Goal: Information Seeking & Learning: Learn about a topic

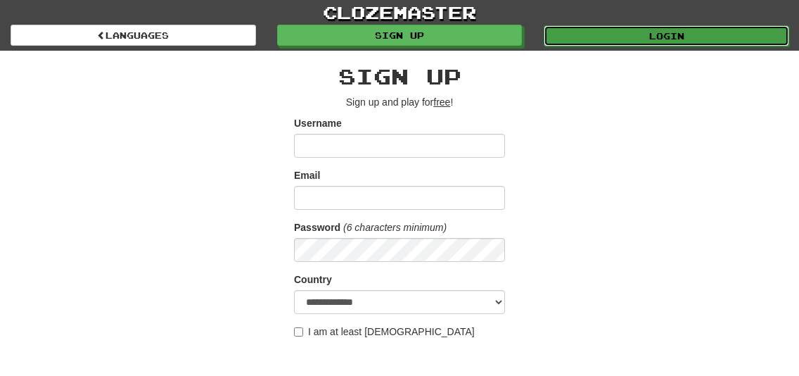
click at [640, 34] on link "Login" at bounding box center [666, 35] width 245 height 21
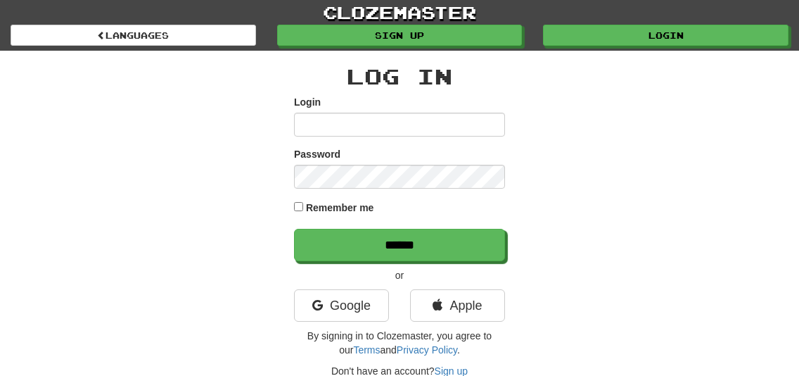
click at [377, 129] on input "Login" at bounding box center [399, 125] width 211 height 24
type input "**********"
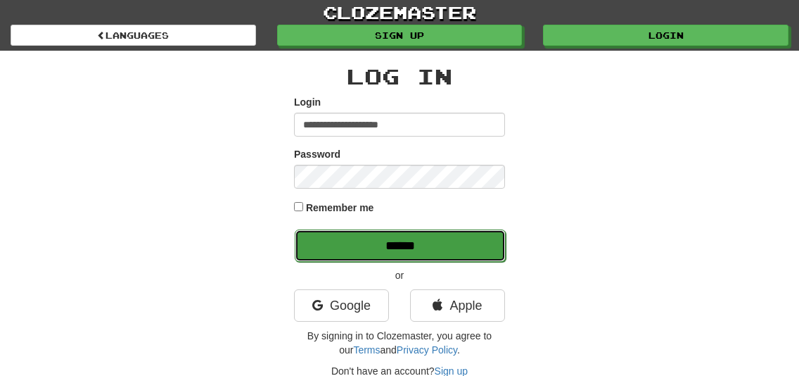
click at [399, 247] on input "******" at bounding box center [400, 245] width 211 height 32
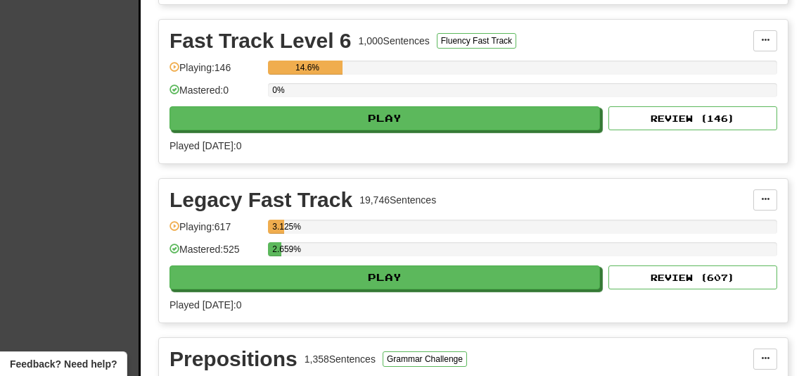
scroll to position [1910, 0]
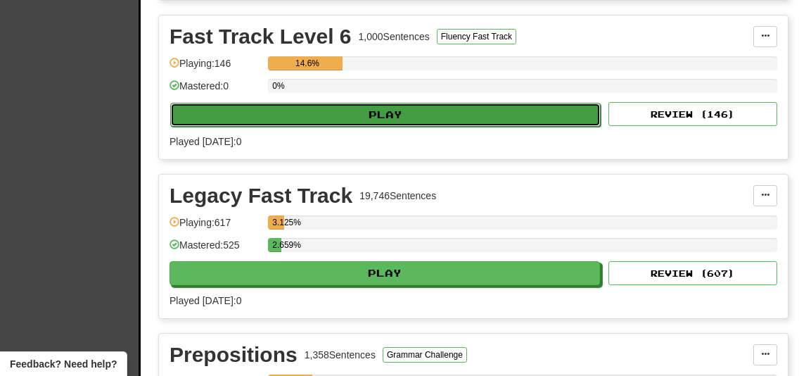
click at [361, 105] on button "Play" at bounding box center [385, 115] width 430 height 24
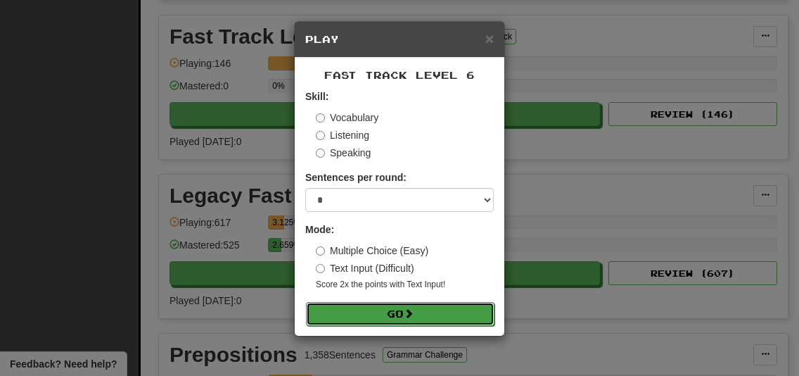
click at [372, 313] on button "Go" at bounding box center [400, 314] width 188 height 24
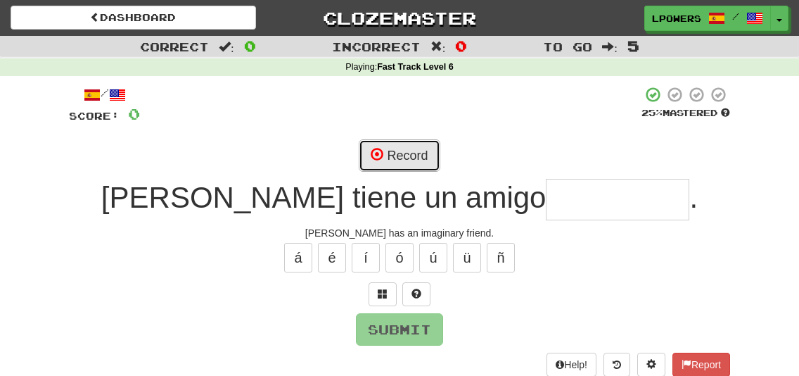
click at [399, 162] on button "Record" at bounding box center [399, 155] width 81 height 32
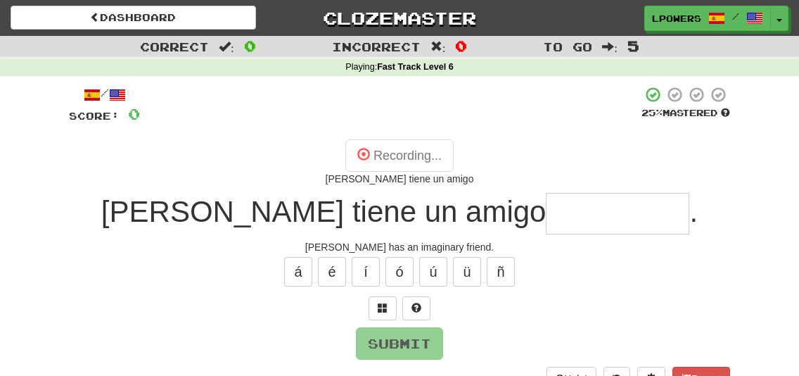
type input "**********"
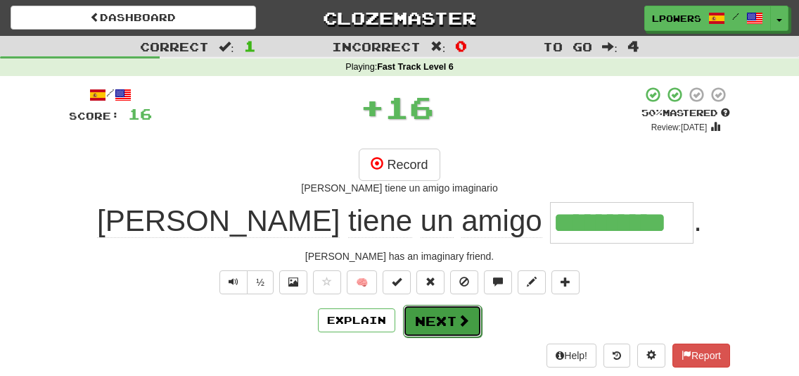
click at [437, 323] on button "Next" at bounding box center [442, 320] width 79 height 32
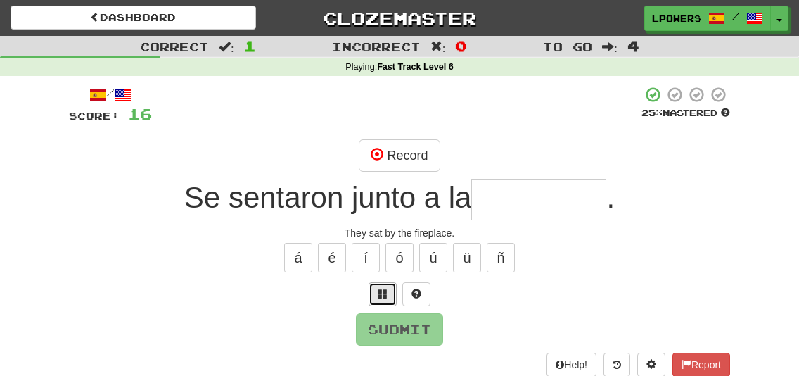
click at [386, 295] on span at bounding box center [383, 293] width 10 height 10
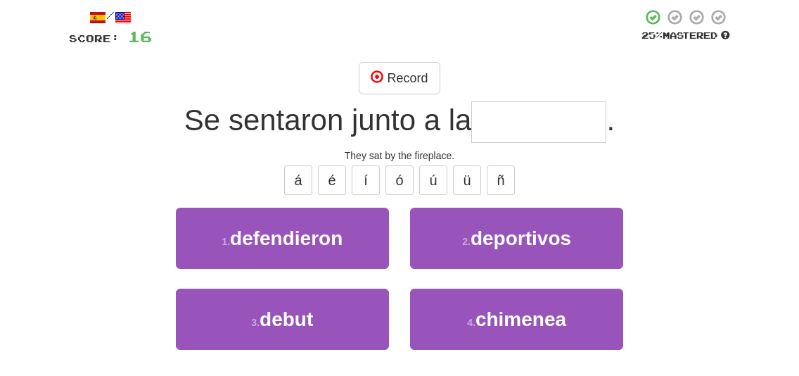
scroll to position [77, 0]
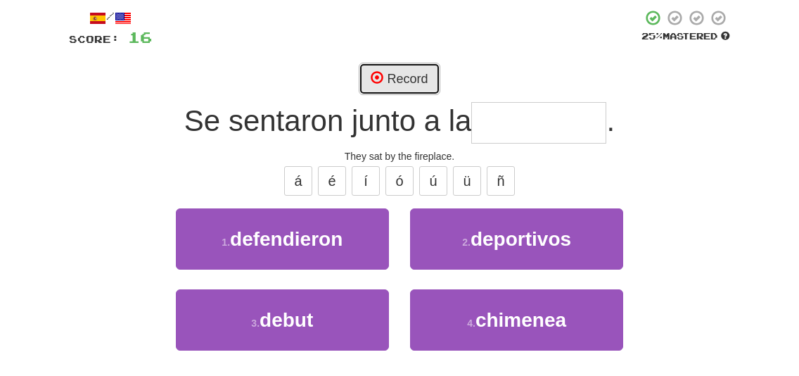
click at [395, 84] on button "Record" at bounding box center [399, 79] width 81 height 32
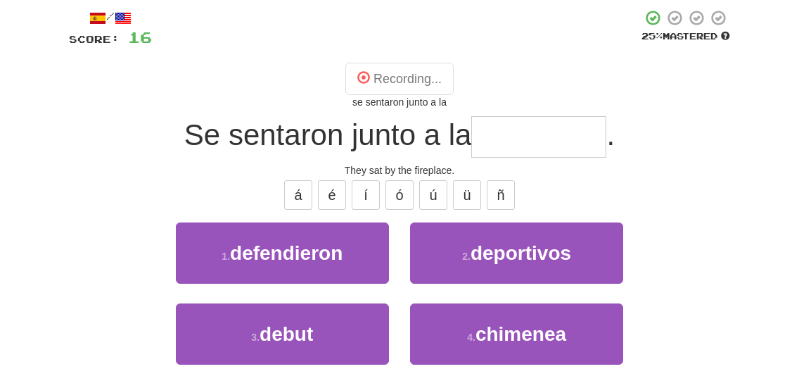
type input "********"
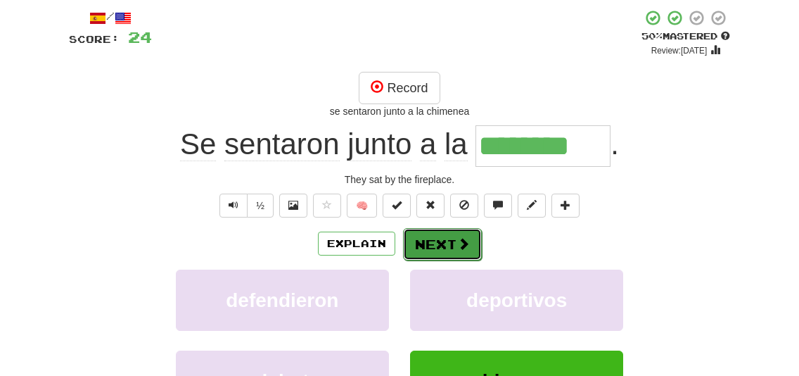
click at [441, 252] on button "Next" at bounding box center [442, 244] width 79 height 32
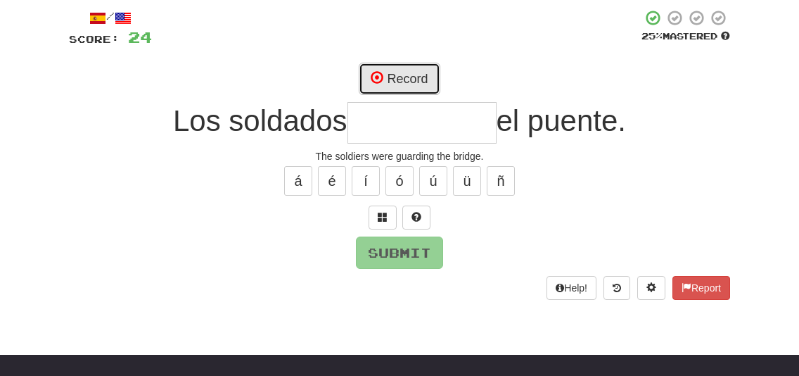
click at [423, 79] on button "Record" at bounding box center [399, 79] width 81 height 32
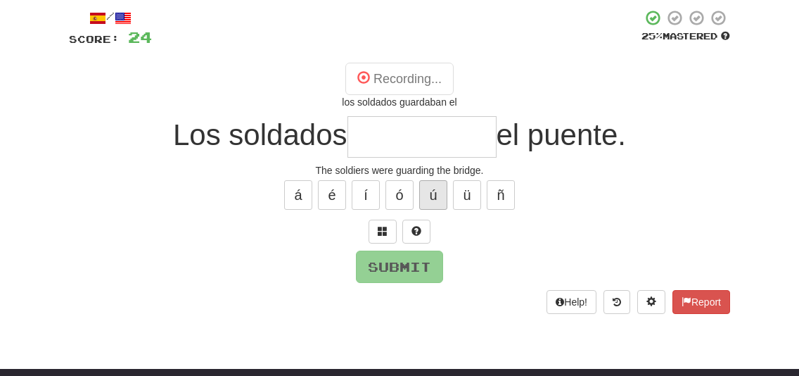
type input "*********"
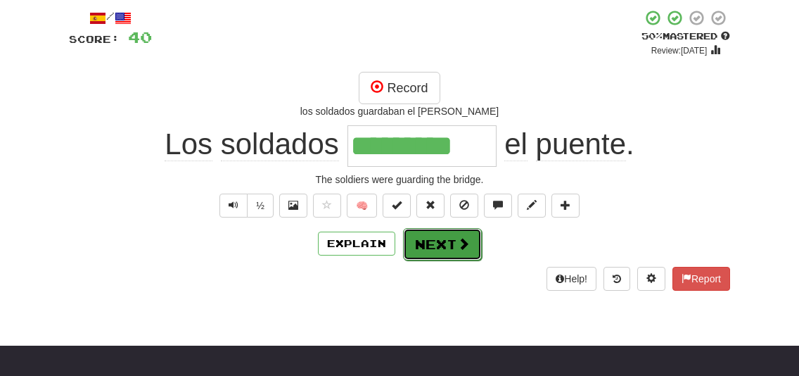
click at [440, 246] on button "Next" at bounding box center [442, 244] width 79 height 32
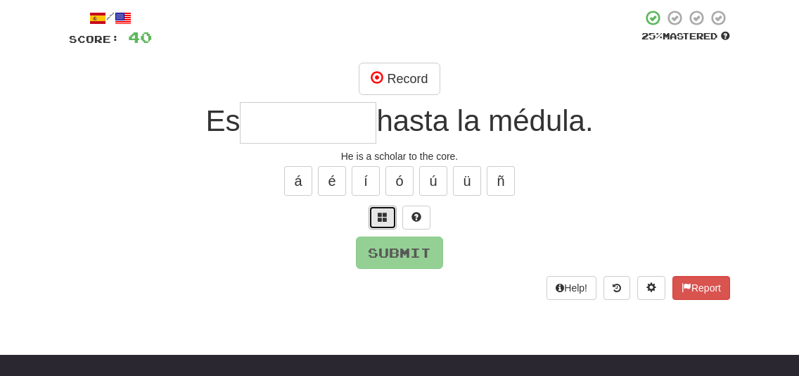
click at [392, 211] on button at bounding box center [382, 217] width 28 height 24
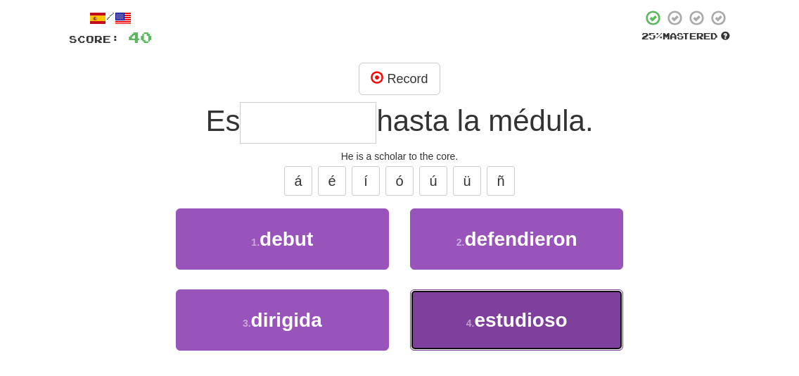
click at [461, 309] on button "4 . estudioso" at bounding box center [516, 319] width 213 height 61
type input "*********"
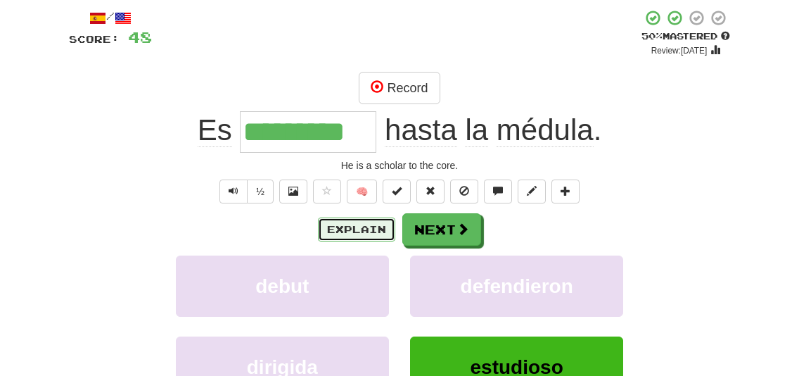
click at [363, 233] on button "Explain" at bounding box center [356, 229] width 77 height 24
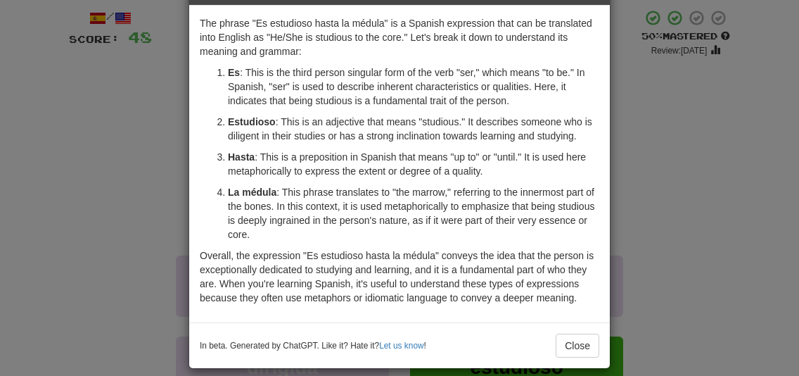
scroll to position [51, 0]
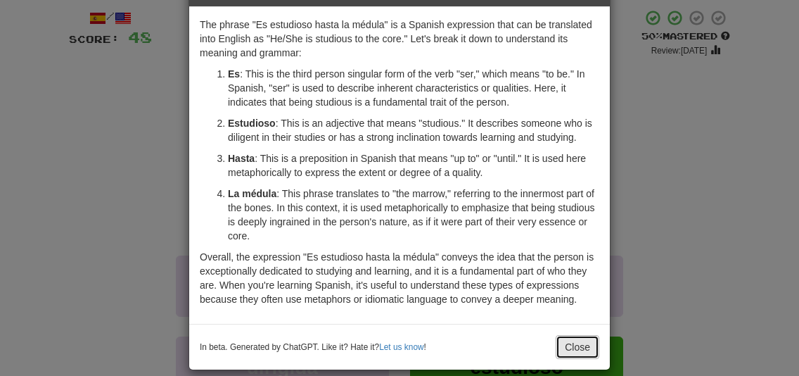
click at [568, 349] on button "Close" at bounding box center [578, 347] width 44 height 24
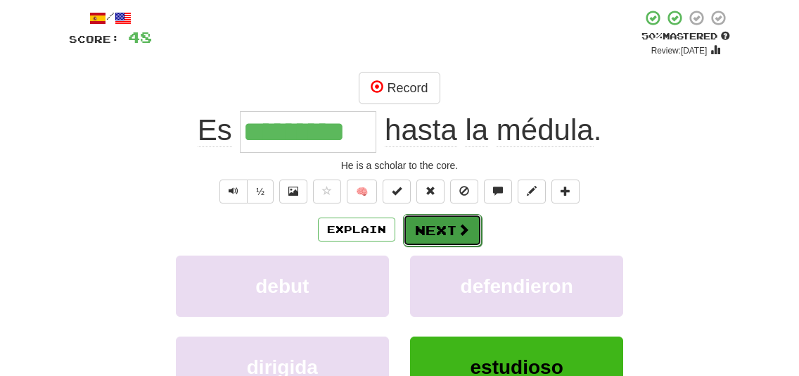
click at [459, 218] on button "Next" at bounding box center [442, 230] width 79 height 32
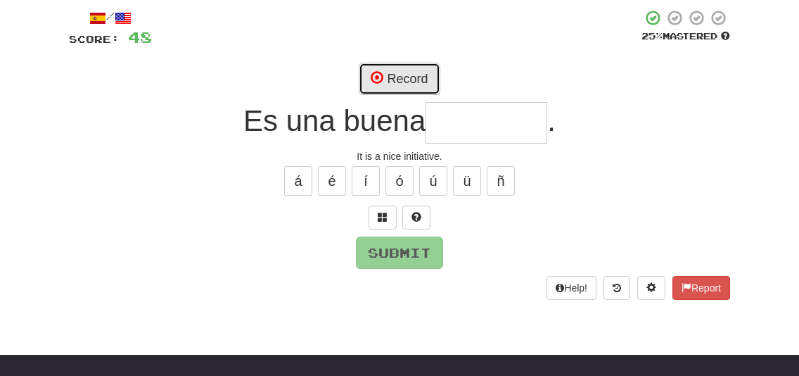
click at [418, 83] on button "Record" at bounding box center [399, 79] width 81 height 32
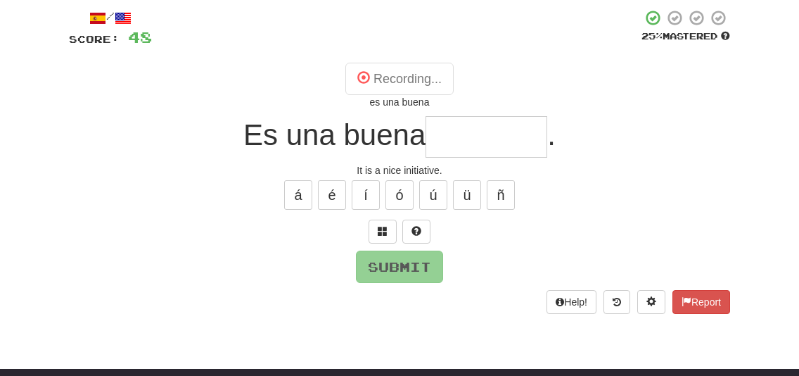
type input "**********"
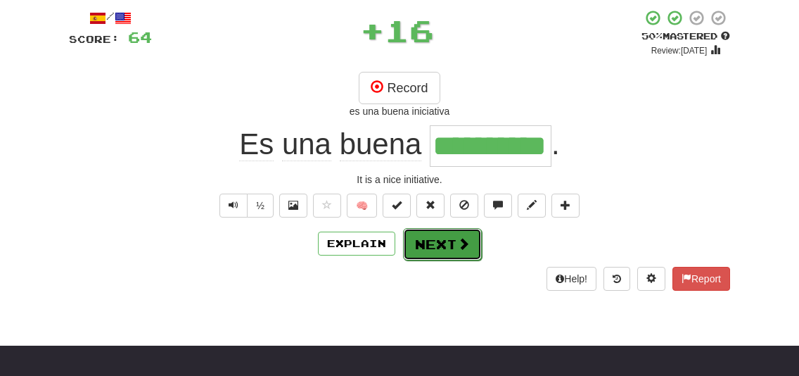
click at [425, 246] on button "Next" at bounding box center [442, 244] width 79 height 32
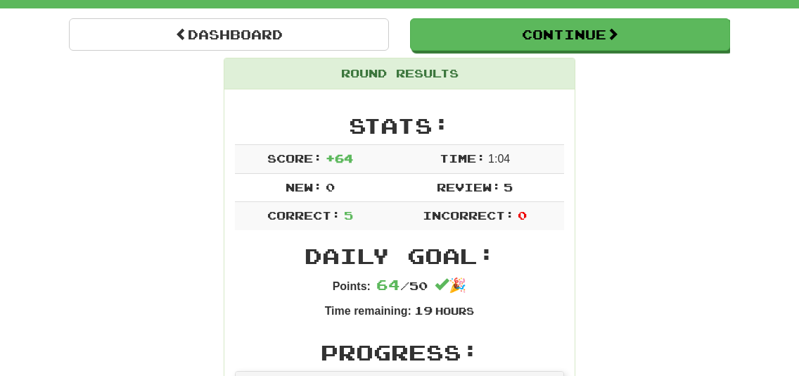
scroll to position [139, 0]
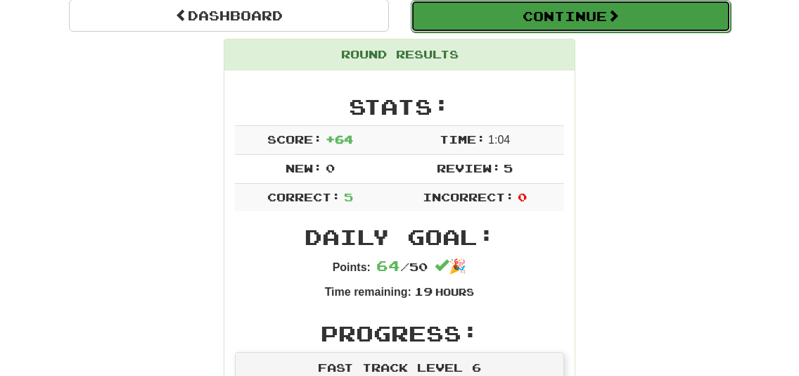
click at [504, 20] on button "Continue" at bounding box center [571, 16] width 320 height 32
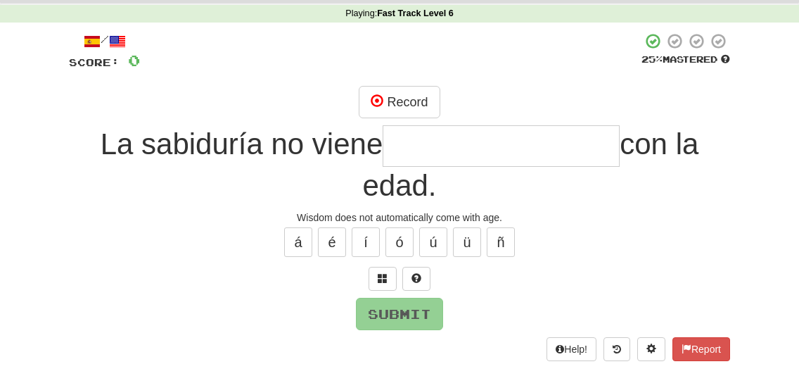
scroll to position [55, 0]
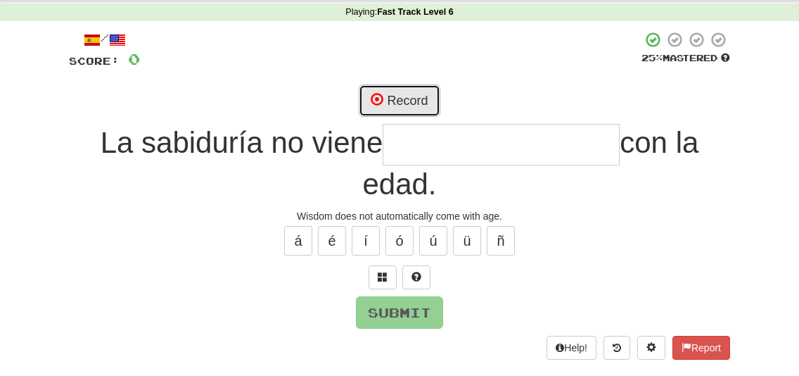
click at [396, 94] on button "Record" at bounding box center [399, 100] width 81 height 32
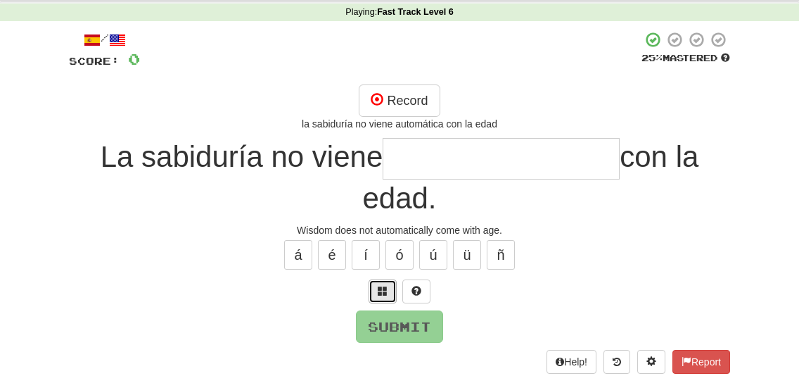
click at [380, 294] on span at bounding box center [383, 291] width 10 height 10
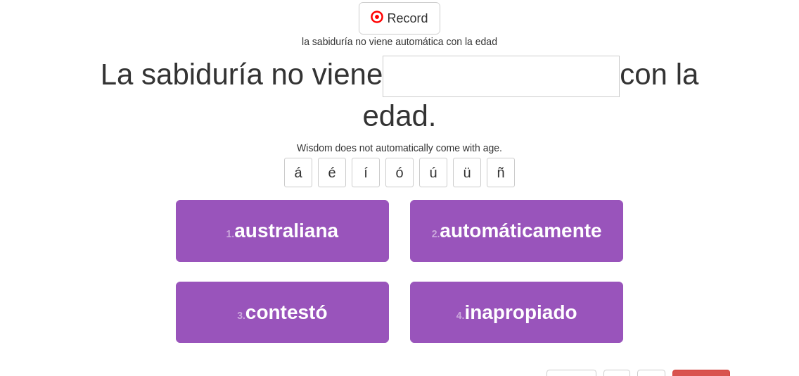
scroll to position [135, 0]
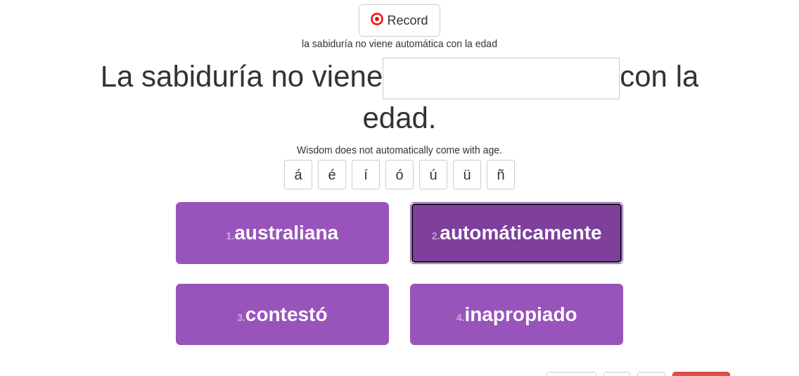
click at [481, 245] on button "2 . automáticamente" at bounding box center [516, 232] width 213 height 61
type input "**********"
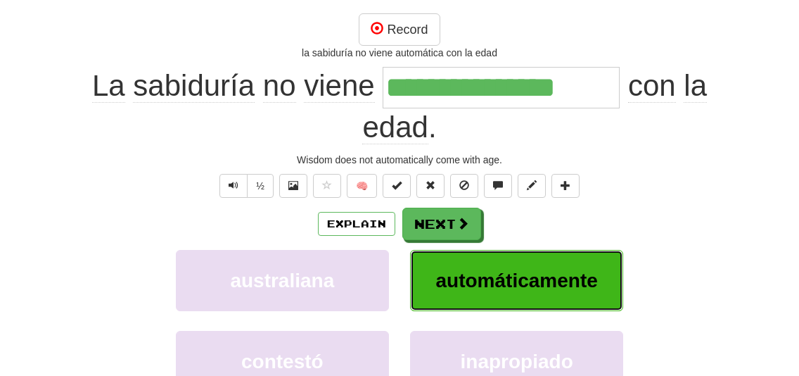
scroll to position [145, 0]
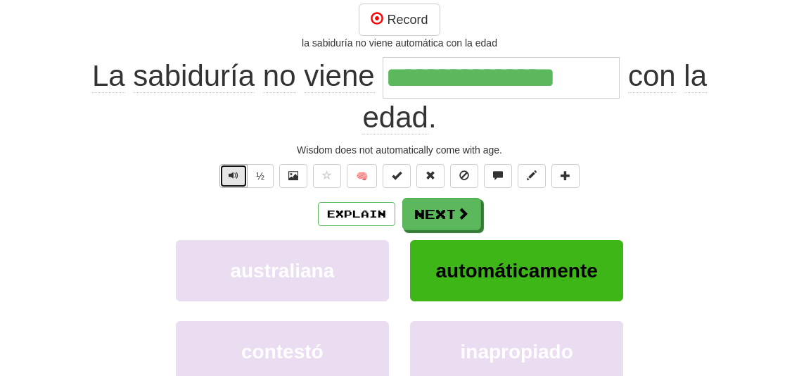
click at [238, 174] on span "Text-to-speech controls" at bounding box center [234, 175] width 10 height 10
click at [259, 181] on button "½" at bounding box center [260, 176] width 27 height 24
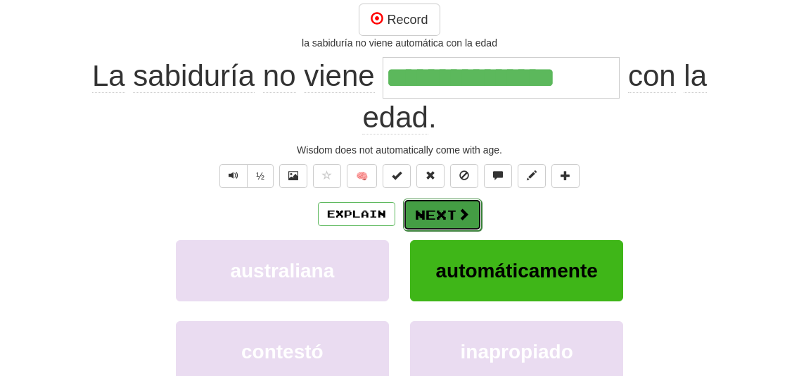
click at [442, 215] on button "Next" at bounding box center [442, 214] width 79 height 32
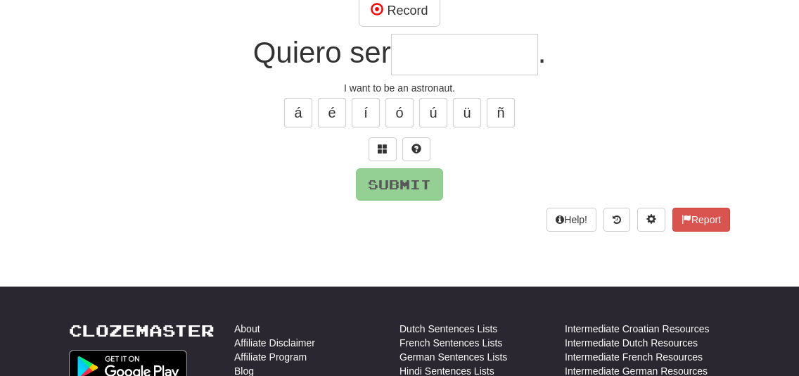
scroll to position [135, 0]
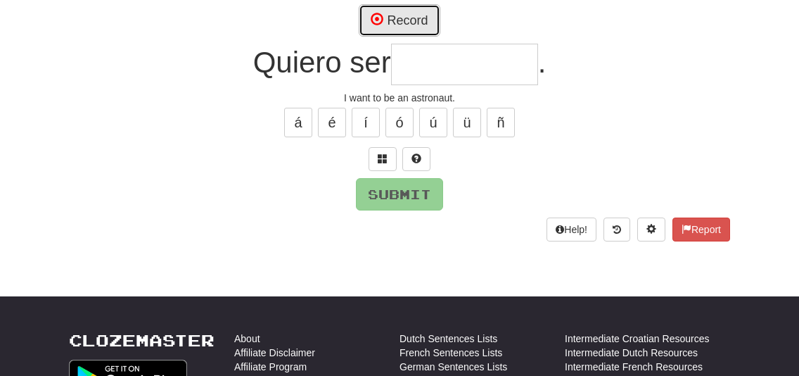
click at [406, 20] on button "Record" at bounding box center [399, 20] width 81 height 32
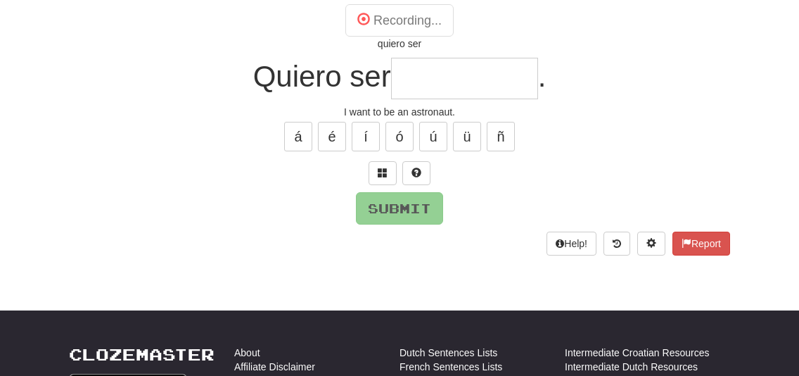
type input "**********"
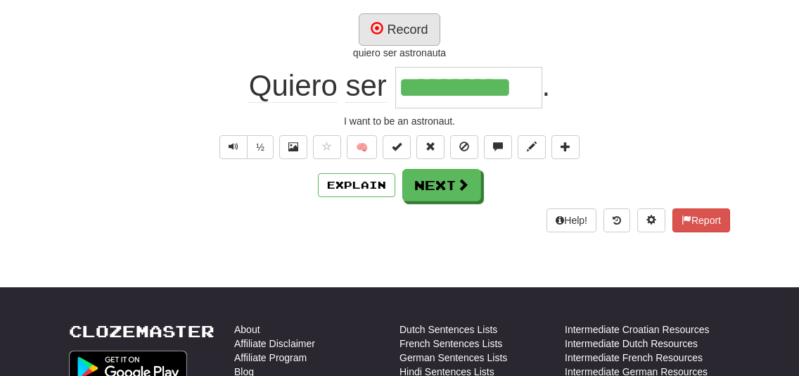
scroll to position [145, 0]
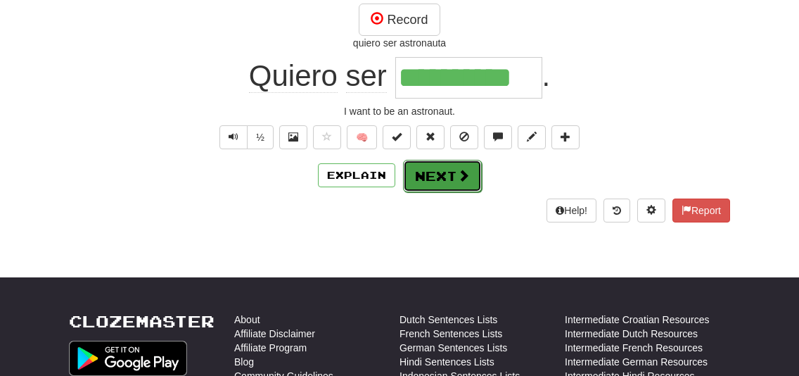
click at [423, 174] on button "Next" at bounding box center [442, 176] width 79 height 32
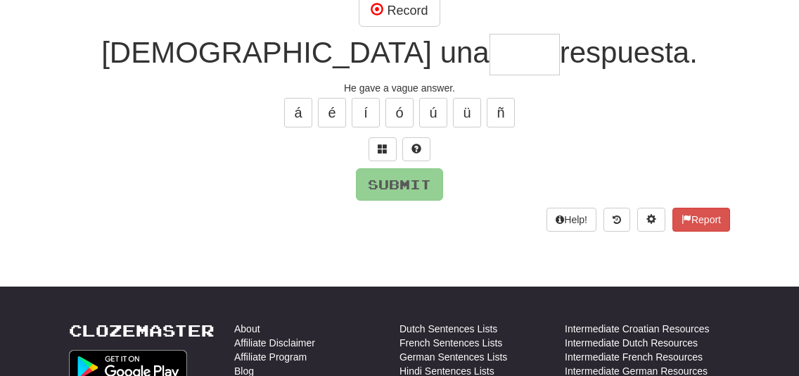
scroll to position [135, 0]
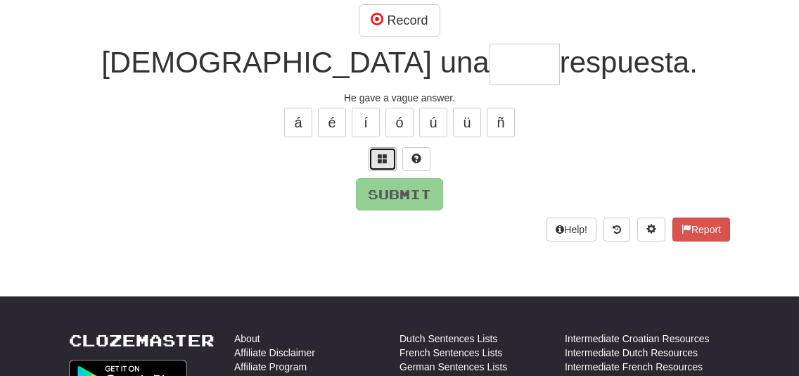
click at [383, 150] on button at bounding box center [382, 159] width 28 height 24
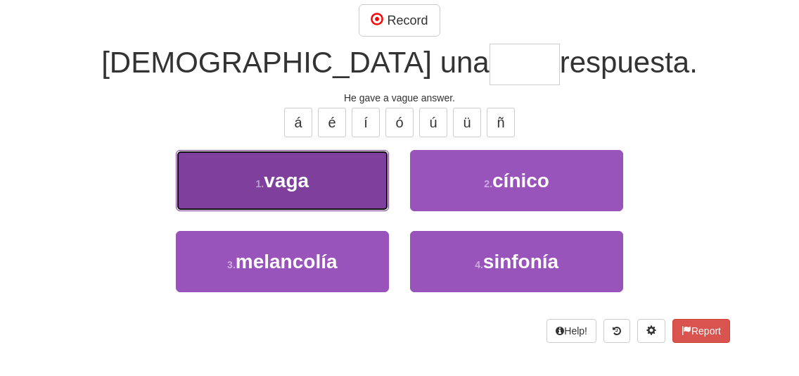
click at [352, 188] on button "1 . vaga" at bounding box center [282, 180] width 213 height 61
type input "****"
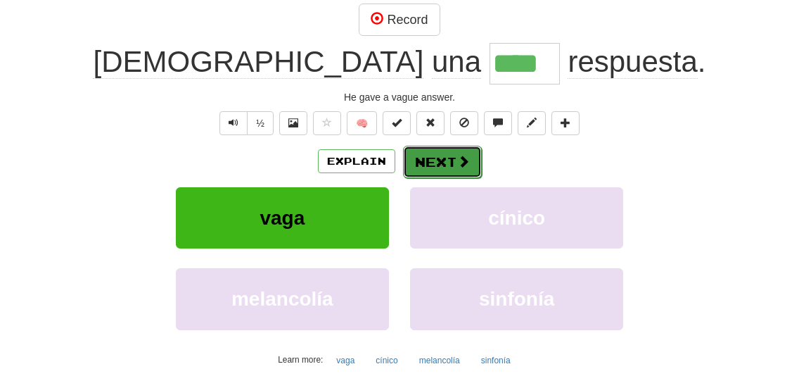
click at [434, 169] on button "Next" at bounding box center [442, 162] width 79 height 32
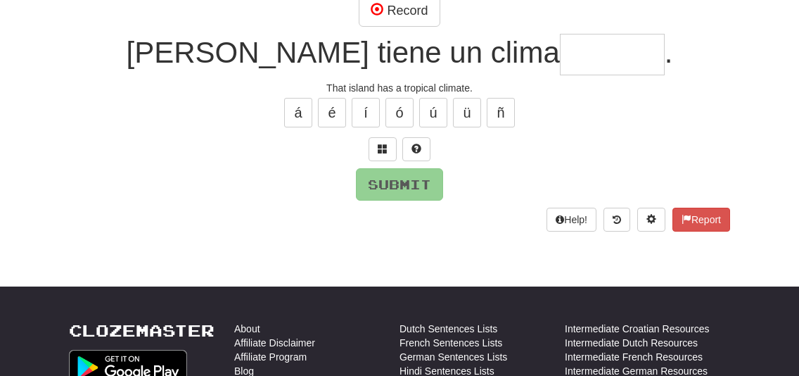
scroll to position [135, 0]
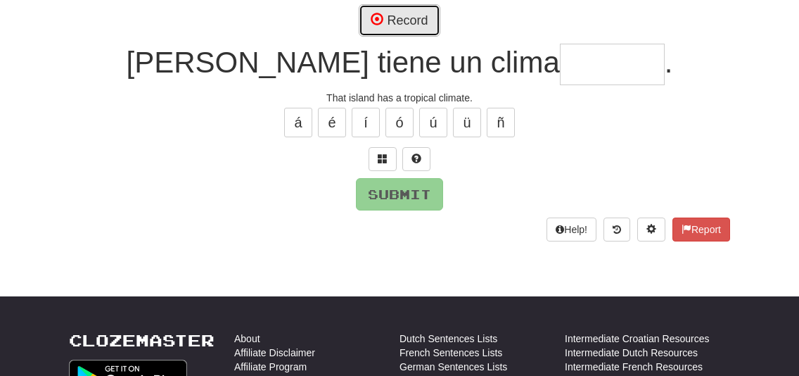
click at [411, 18] on button "Record" at bounding box center [399, 20] width 81 height 32
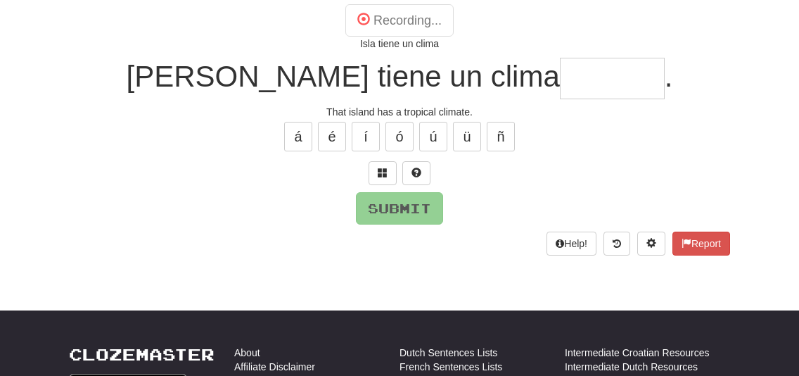
type input "********"
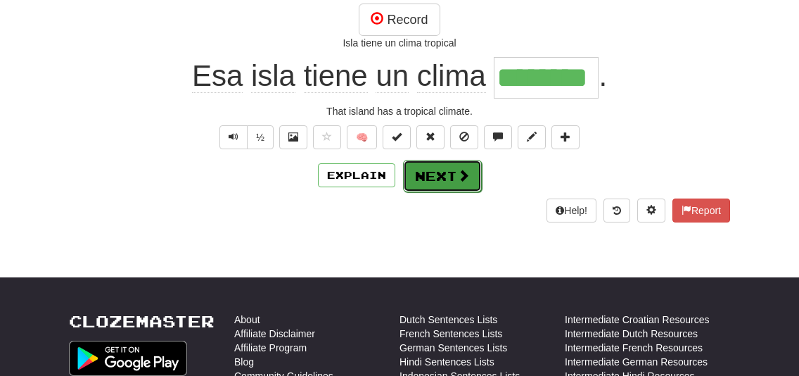
click at [441, 167] on button "Next" at bounding box center [442, 176] width 79 height 32
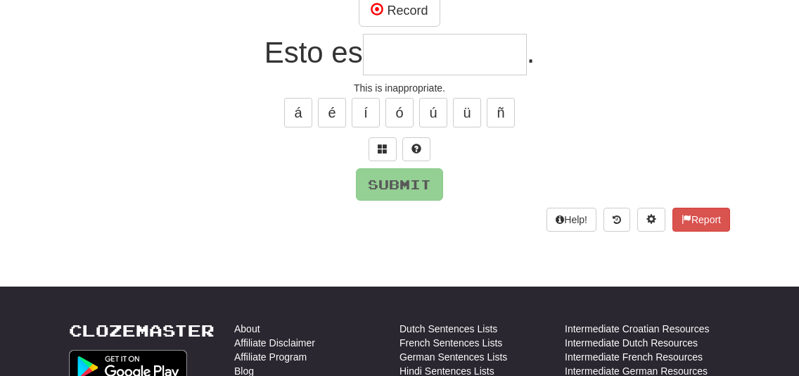
scroll to position [135, 0]
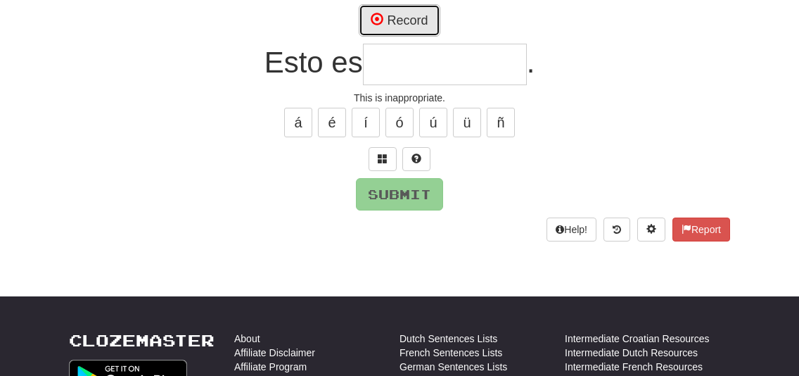
click at [413, 18] on button "Record" at bounding box center [399, 20] width 81 height 32
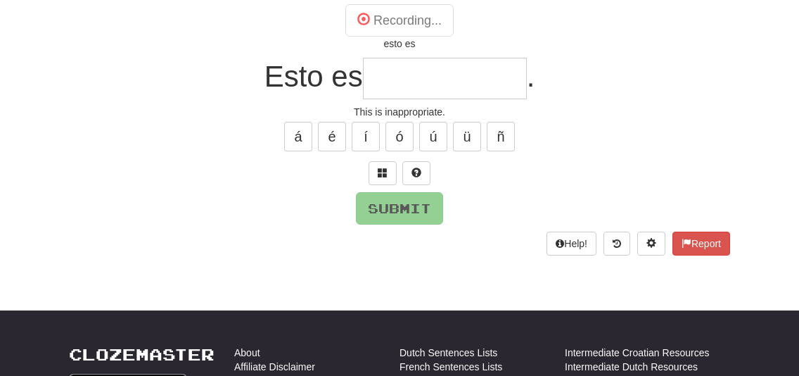
type input "**********"
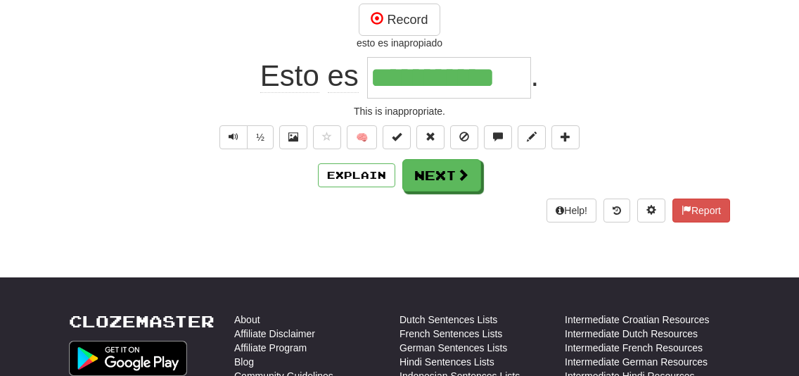
click at [440, 192] on div "**********" at bounding box center [399, 81] width 661 height 281
click at [440, 178] on button "Next" at bounding box center [442, 176] width 79 height 32
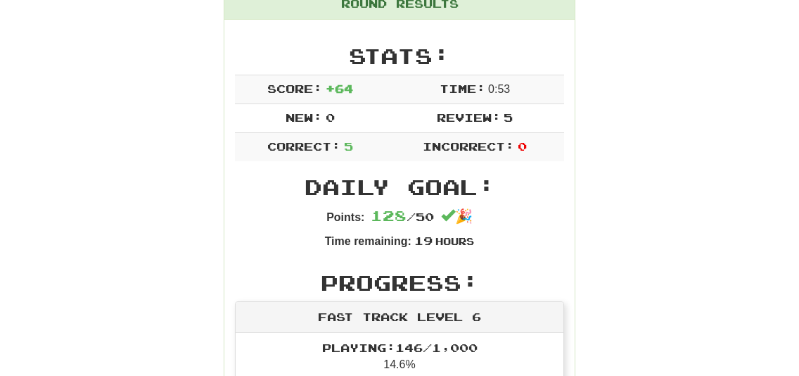
scroll to position [207, 0]
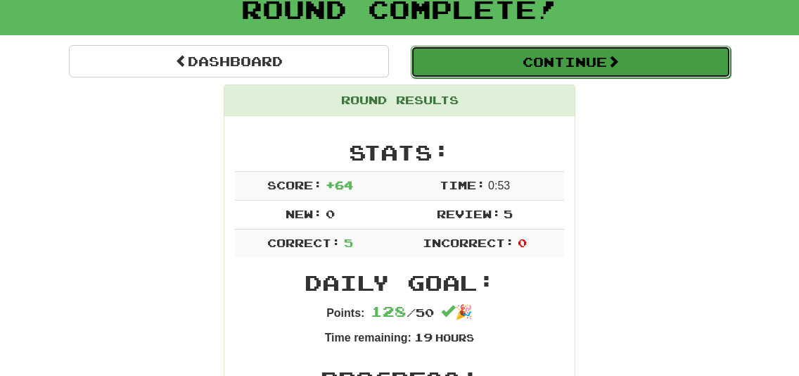
click at [501, 75] on button "Continue" at bounding box center [571, 62] width 320 height 32
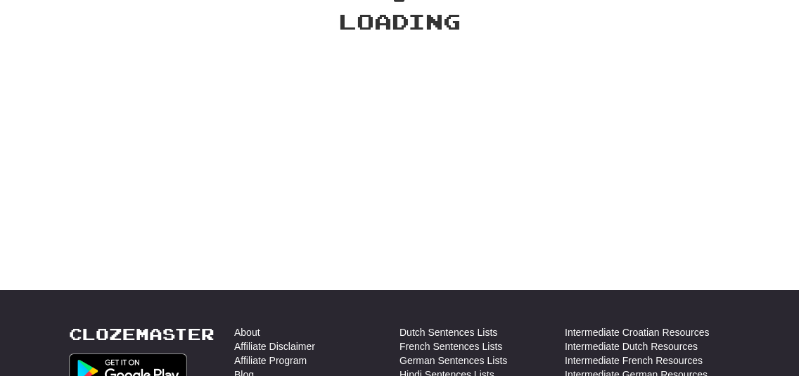
scroll to position [93, 0]
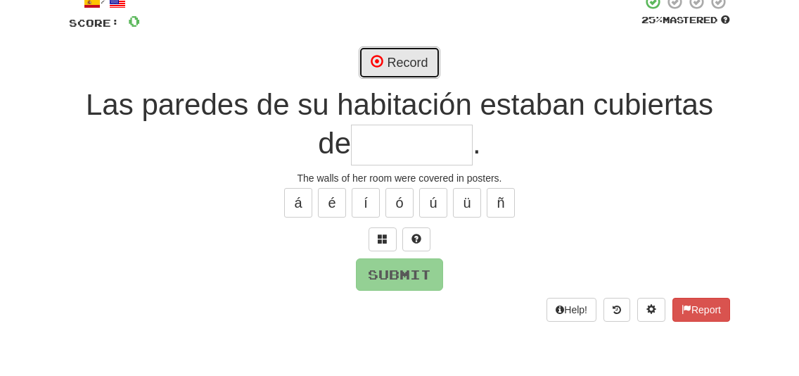
click at [397, 73] on button "Record" at bounding box center [399, 62] width 81 height 32
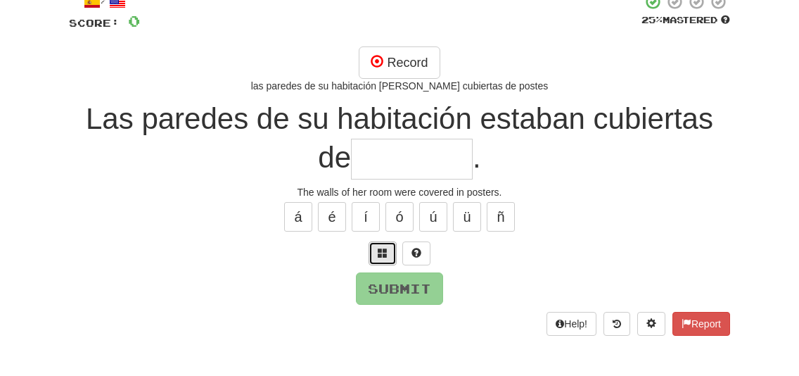
click at [380, 262] on button at bounding box center [382, 253] width 28 height 24
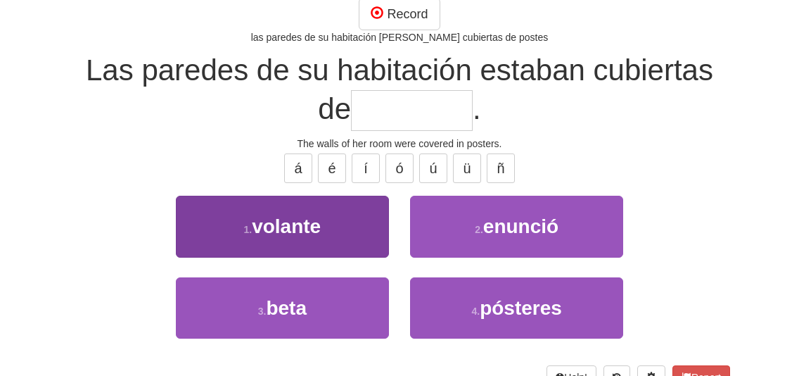
scroll to position [146, 0]
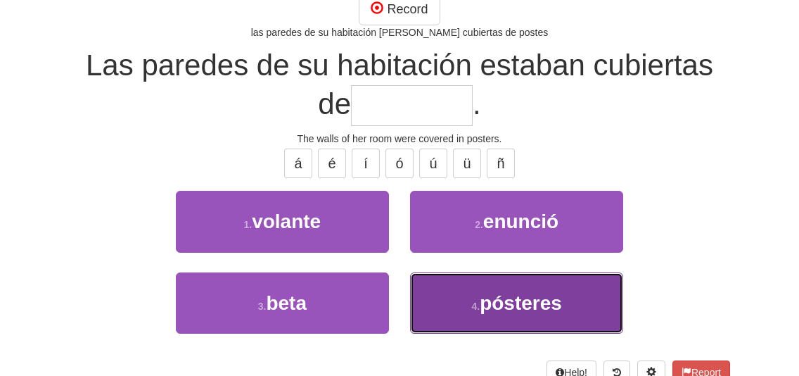
click at [472, 314] on button "4 . pósteres" at bounding box center [516, 302] width 213 height 61
type input "********"
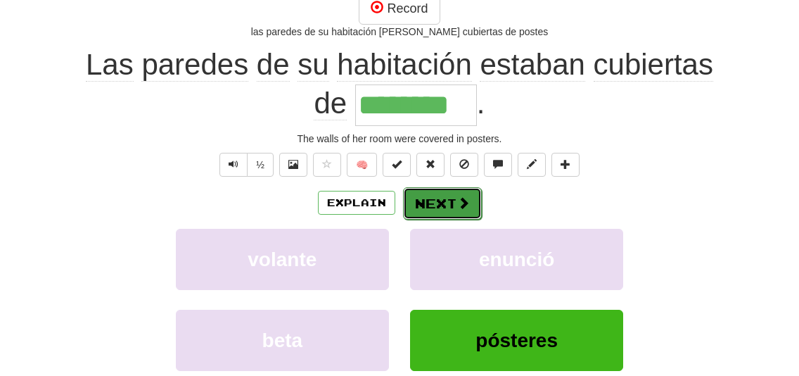
click at [440, 203] on button "Next" at bounding box center [442, 203] width 79 height 32
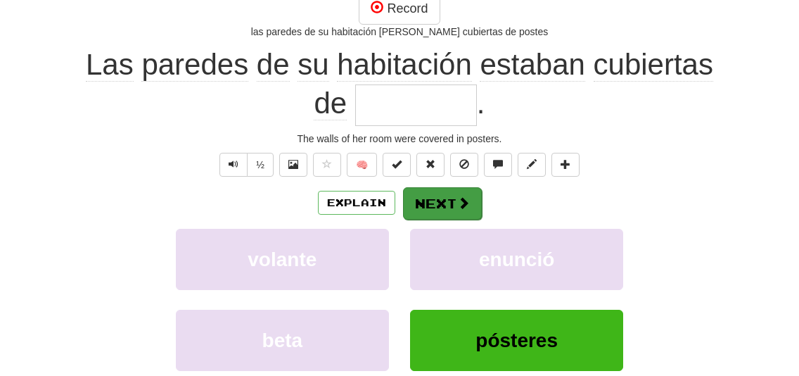
scroll to position [146, 0]
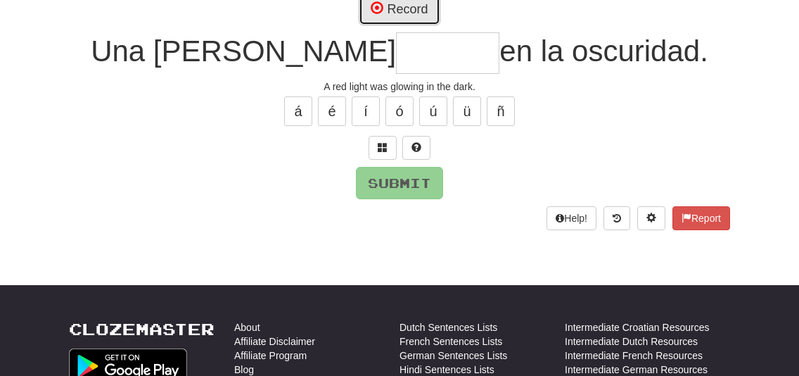
click at [408, 14] on button "Record" at bounding box center [399, 9] width 81 height 32
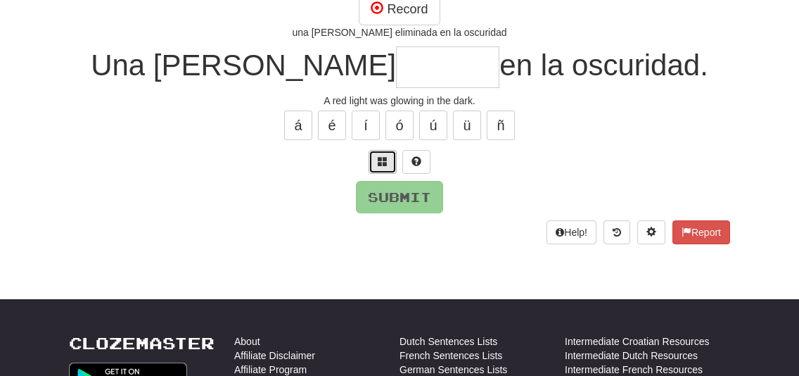
click at [383, 162] on span at bounding box center [383, 161] width 10 height 10
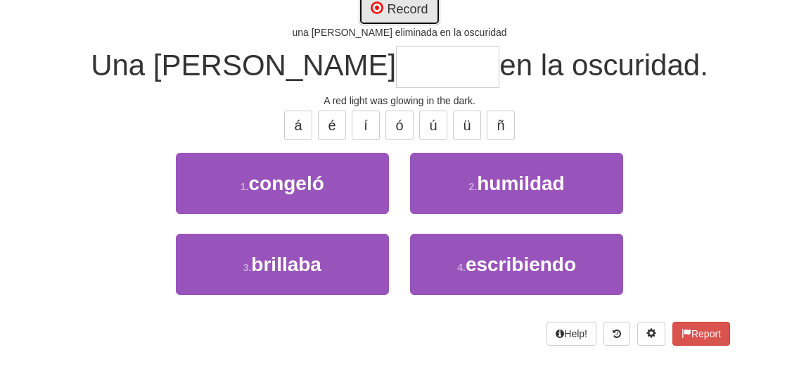
click at [402, 12] on button "Record" at bounding box center [399, 9] width 81 height 32
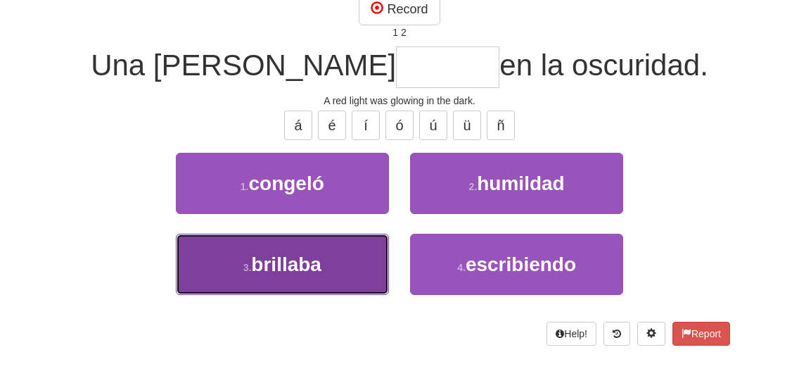
click at [274, 282] on button "3 . brillaba" at bounding box center [282, 263] width 213 height 61
type input "********"
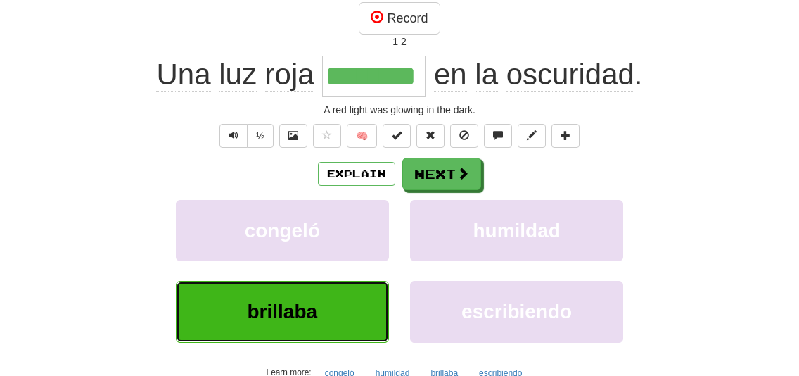
scroll to position [156, 0]
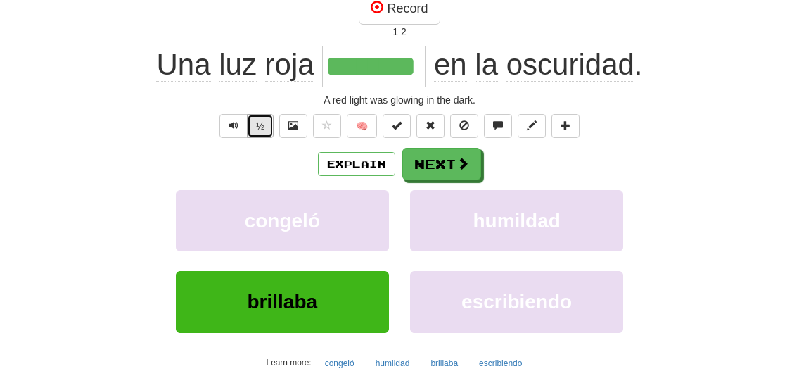
click at [264, 124] on button "½" at bounding box center [260, 126] width 27 height 24
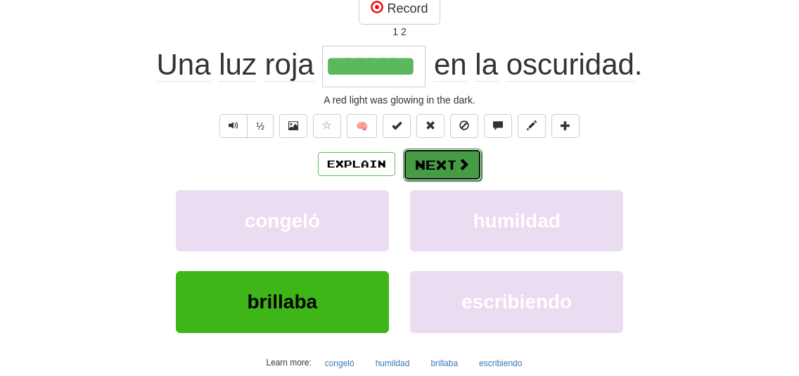
click at [430, 174] on button "Next" at bounding box center [442, 164] width 79 height 32
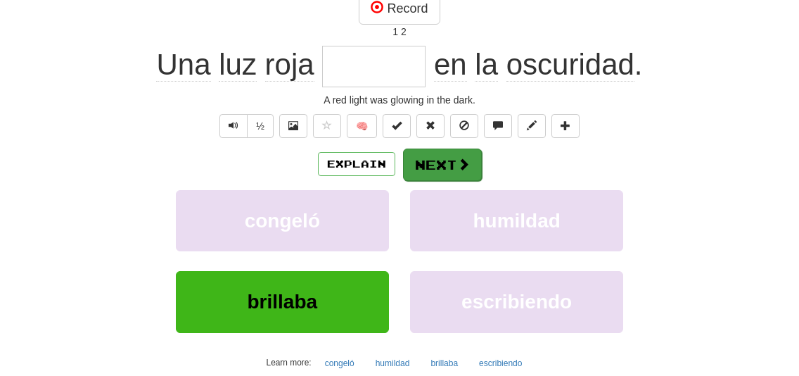
scroll to position [146, 0]
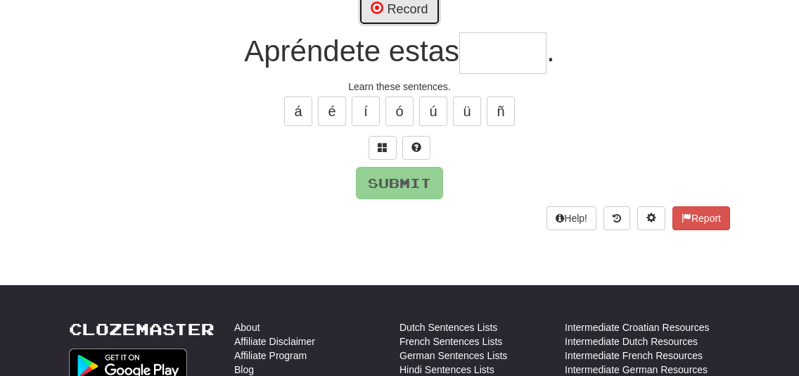
click at [414, 20] on button "Record" at bounding box center [399, 9] width 81 height 32
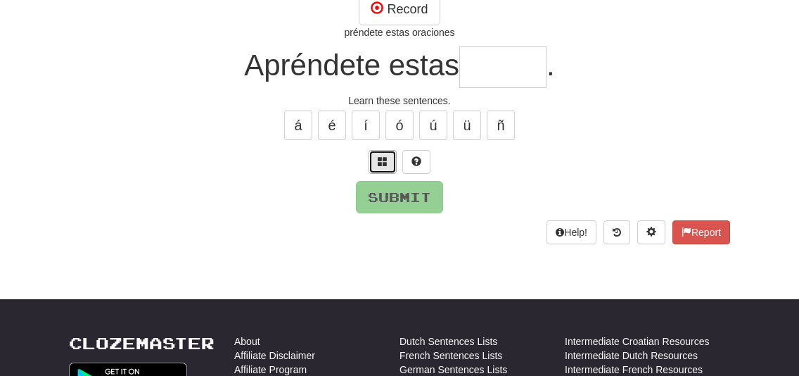
click at [378, 165] on span at bounding box center [383, 161] width 10 height 10
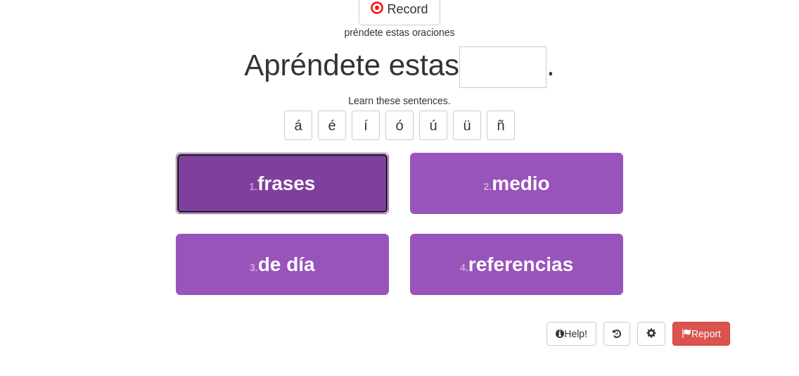
click at [349, 173] on button "1 . frases" at bounding box center [282, 183] width 213 height 61
type input "******"
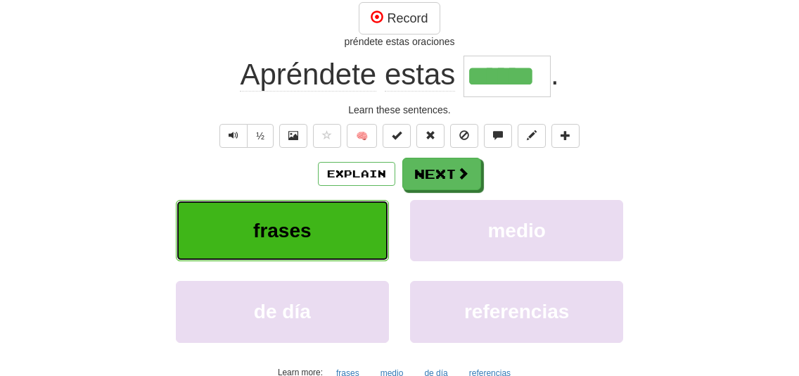
scroll to position [156, 0]
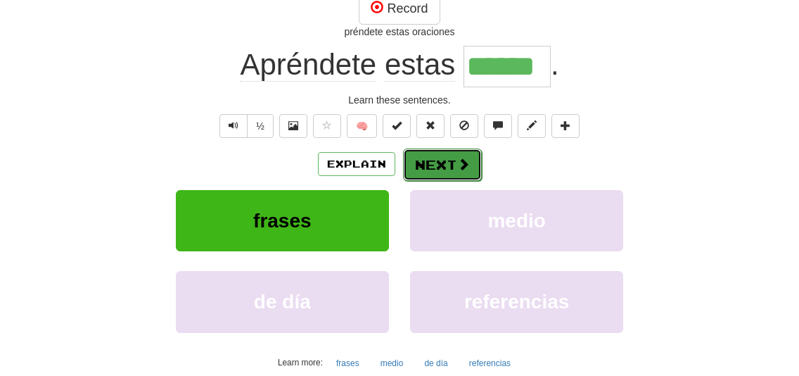
click at [436, 162] on button "Next" at bounding box center [442, 164] width 79 height 32
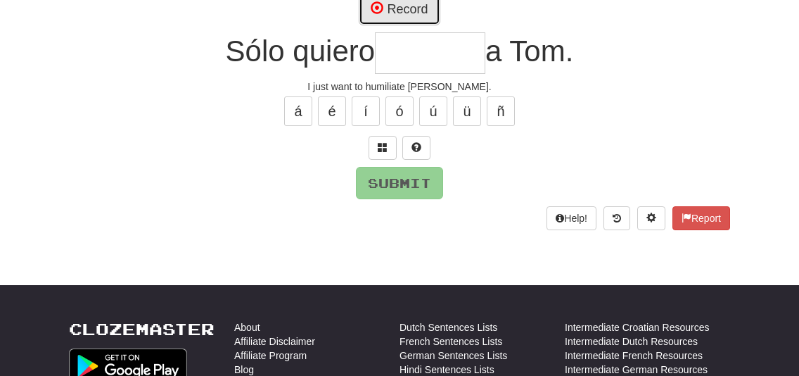
click at [409, 13] on button "Record" at bounding box center [399, 9] width 81 height 32
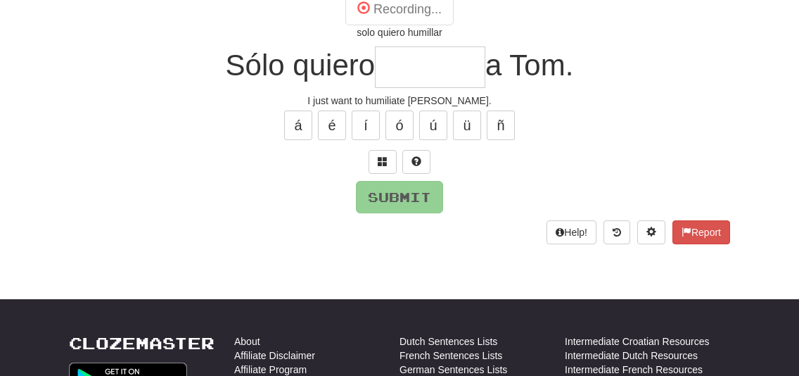
type input "********"
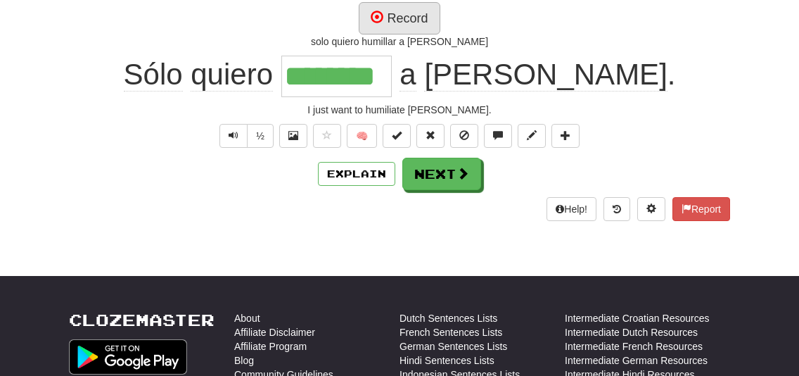
scroll to position [156, 0]
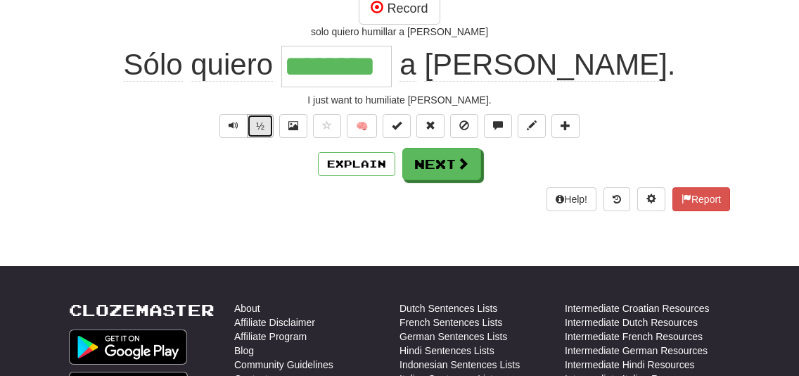
click at [263, 122] on button "½" at bounding box center [260, 126] width 27 height 24
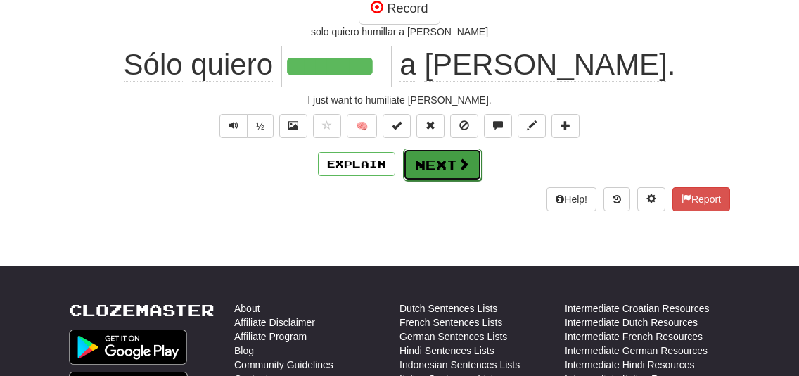
click at [428, 177] on button "Next" at bounding box center [442, 164] width 79 height 32
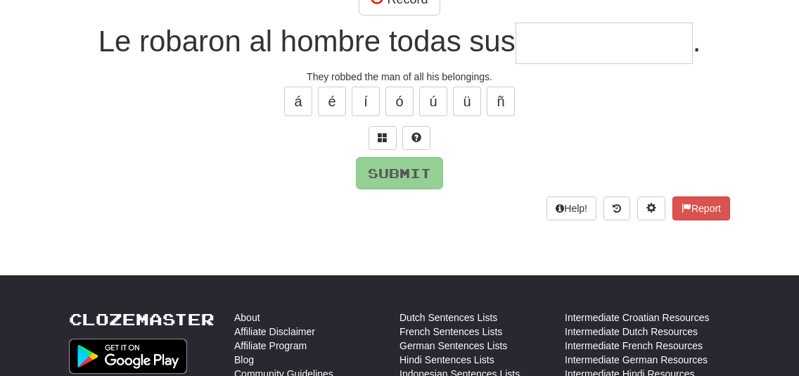
scroll to position [146, 0]
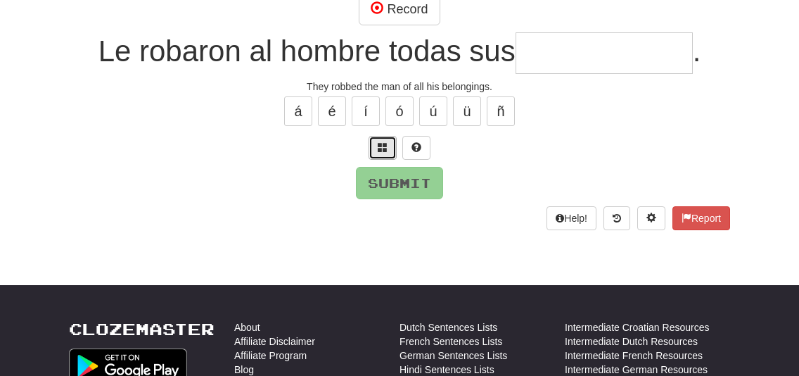
click at [387, 148] on span at bounding box center [383, 147] width 10 height 10
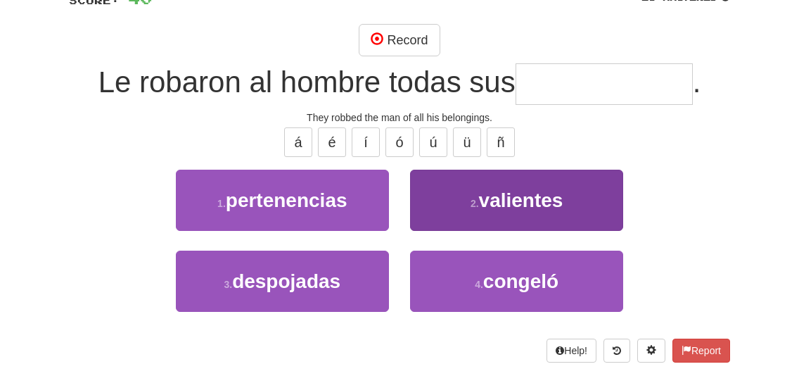
scroll to position [118, 0]
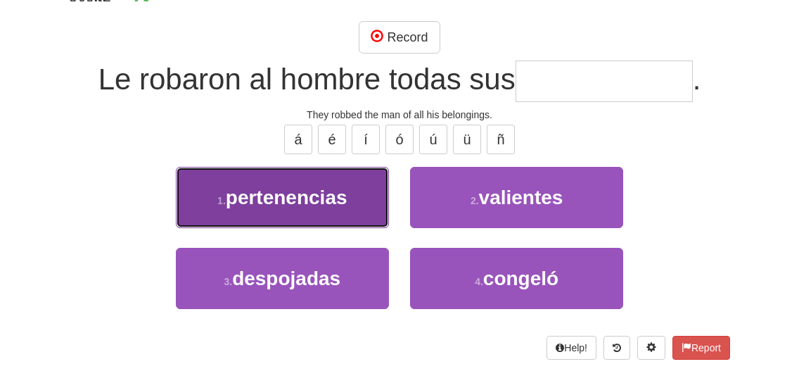
click at [304, 203] on span "pertenencias" at bounding box center [287, 197] width 122 height 22
type input "**********"
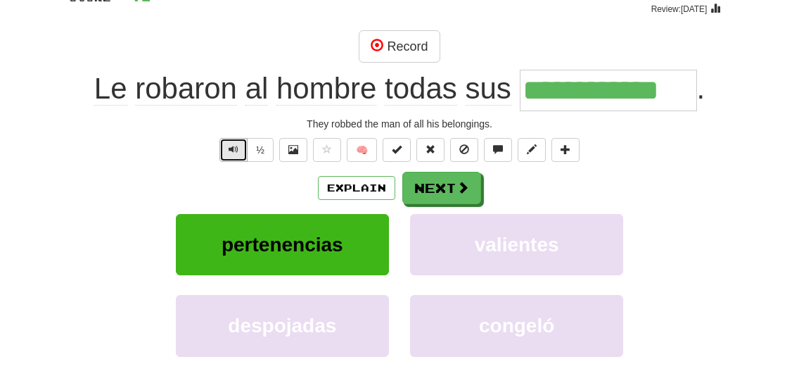
click at [240, 154] on button "Text-to-speech controls" at bounding box center [233, 150] width 28 height 24
click at [344, 189] on button "Explain" at bounding box center [356, 188] width 77 height 24
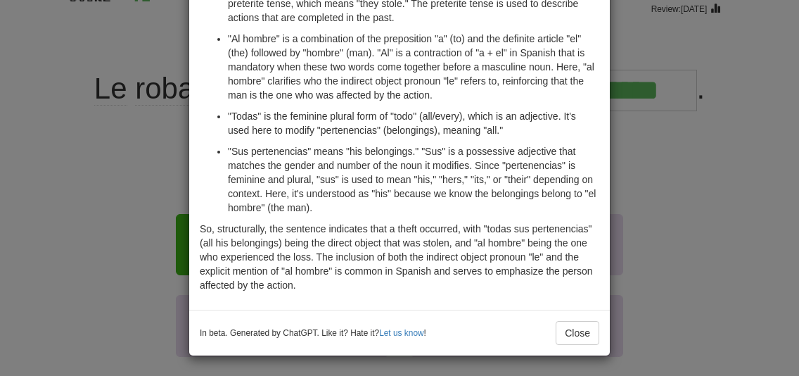
scroll to position [205, 0]
click at [584, 338] on button "Close" at bounding box center [578, 333] width 44 height 24
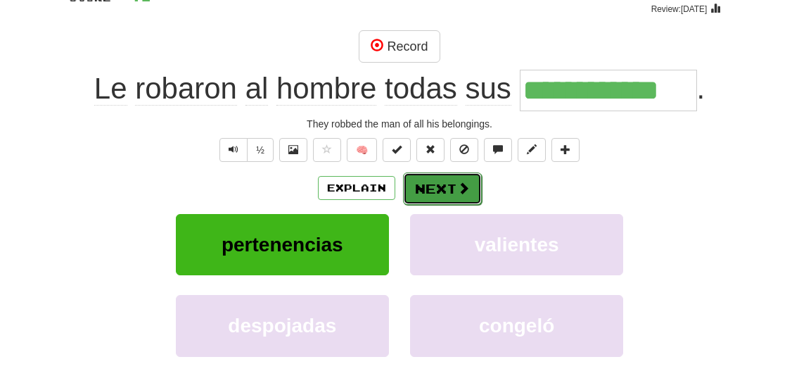
click at [444, 172] on button "Next" at bounding box center [442, 188] width 79 height 32
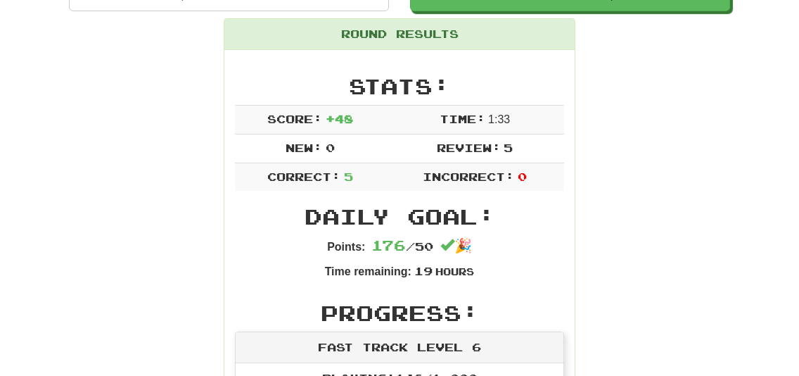
scroll to position [148, 0]
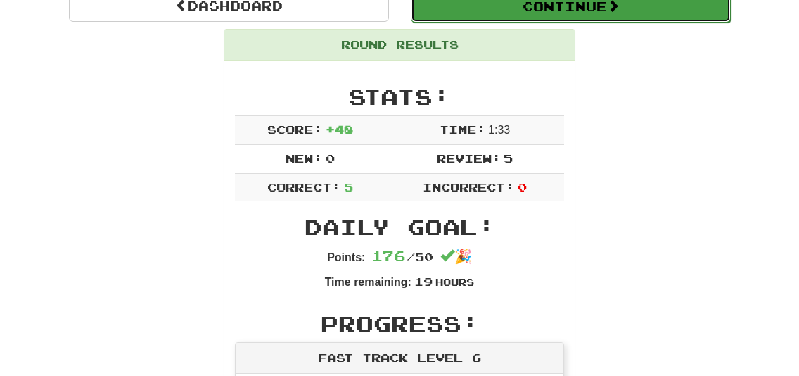
click at [617, 1] on span at bounding box center [613, 5] width 13 height 13
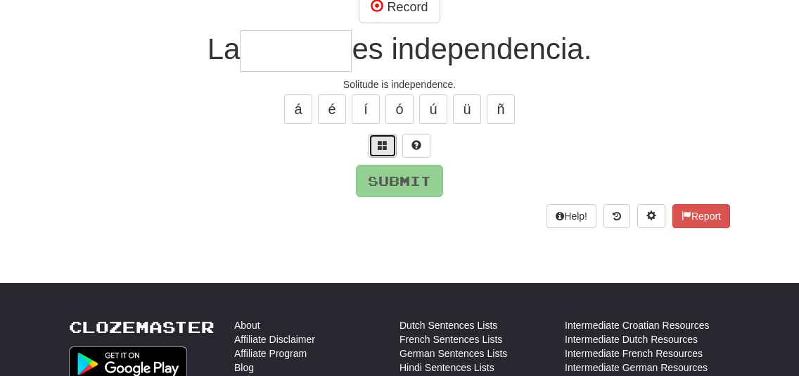
click at [382, 141] on span at bounding box center [383, 145] width 10 height 10
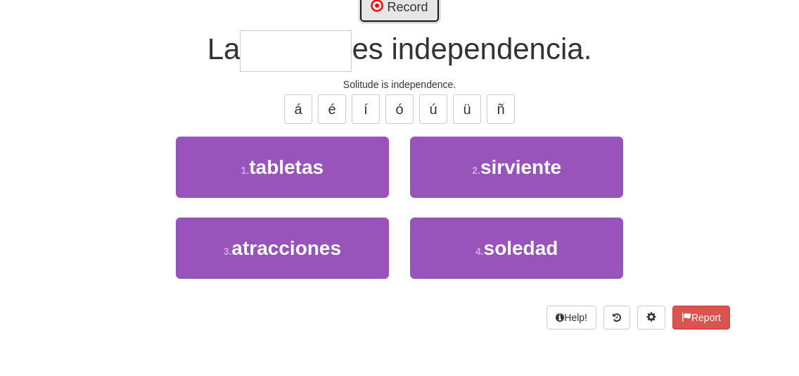
click at [399, 13] on button "Record" at bounding box center [399, 7] width 81 height 32
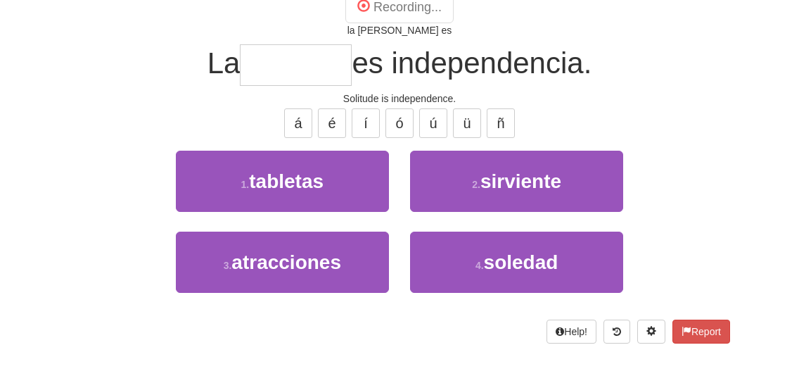
type input "*******"
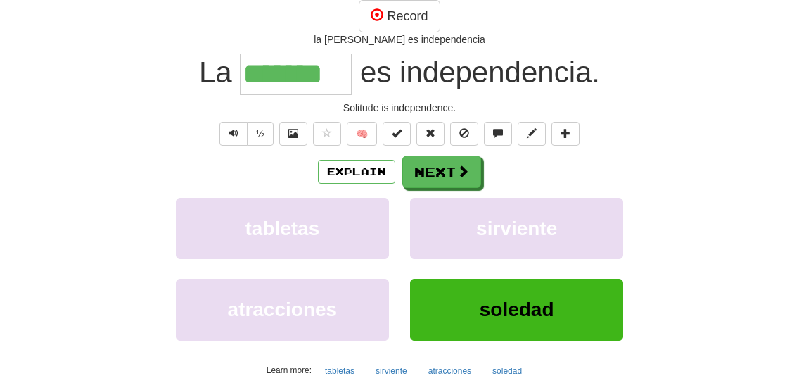
scroll to position [158, 0]
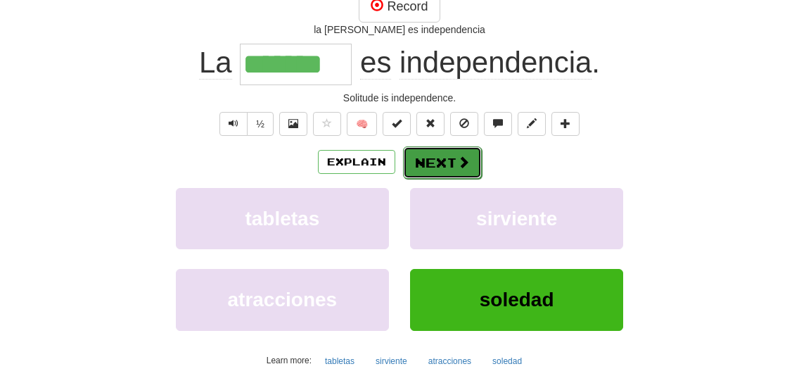
click at [426, 162] on button "Next" at bounding box center [442, 162] width 79 height 32
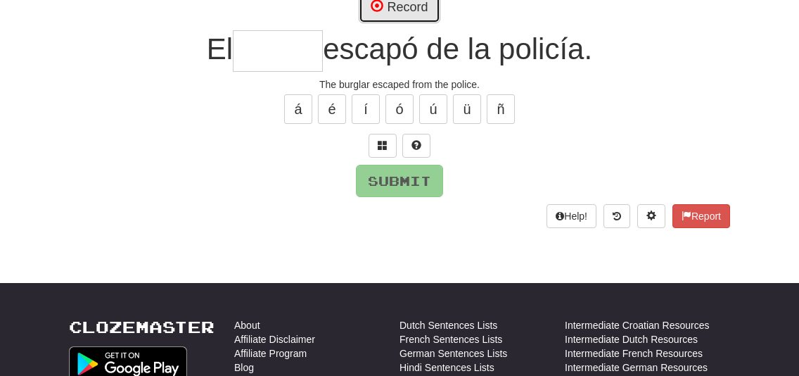
click at [417, 5] on button "Record" at bounding box center [399, 7] width 81 height 32
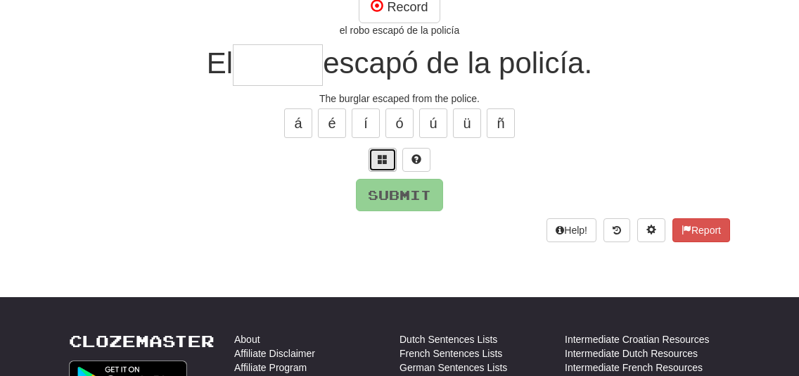
click at [387, 160] on span at bounding box center [383, 159] width 10 height 10
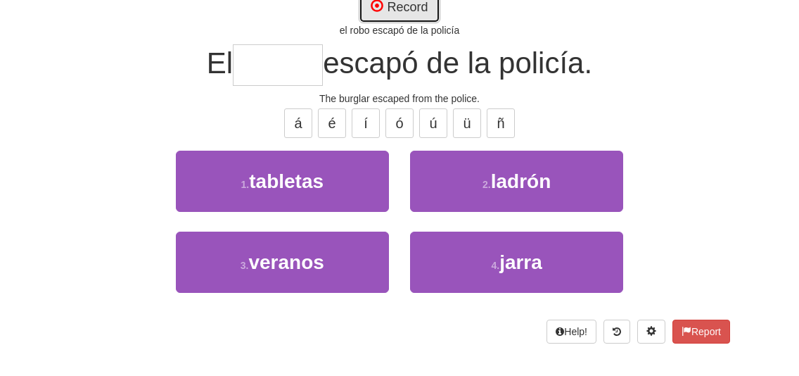
click at [413, 8] on button "Record" at bounding box center [399, 7] width 81 height 32
type input "******"
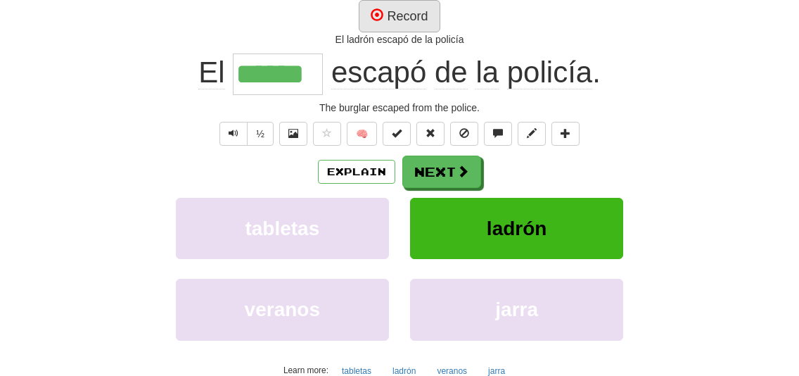
scroll to position [158, 0]
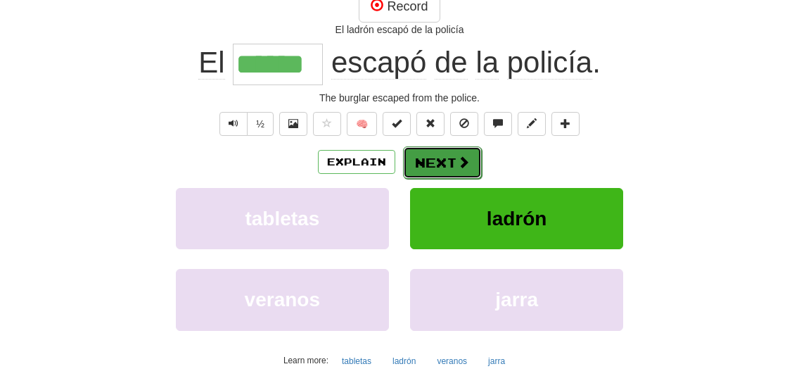
click at [428, 166] on button "Next" at bounding box center [442, 162] width 79 height 32
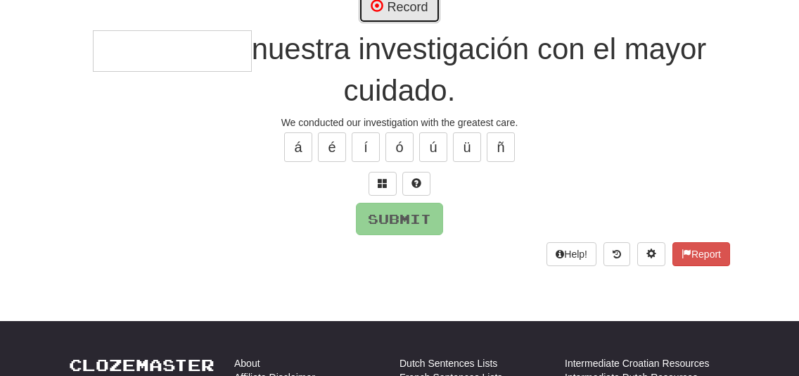
click at [398, 15] on button "Record" at bounding box center [399, 7] width 81 height 32
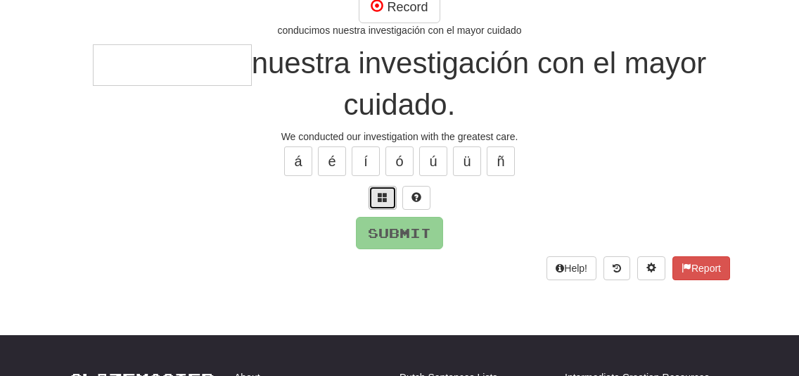
click at [384, 195] on span at bounding box center [383, 197] width 10 height 10
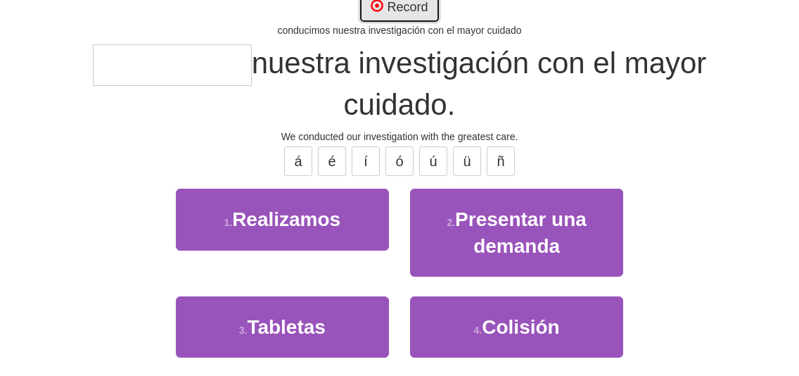
click at [404, 18] on button "Record" at bounding box center [399, 7] width 81 height 32
type input "**********"
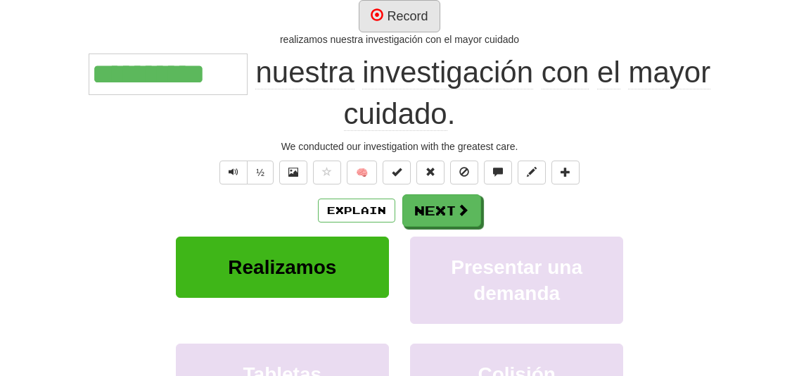
scroll to position [158, 0]
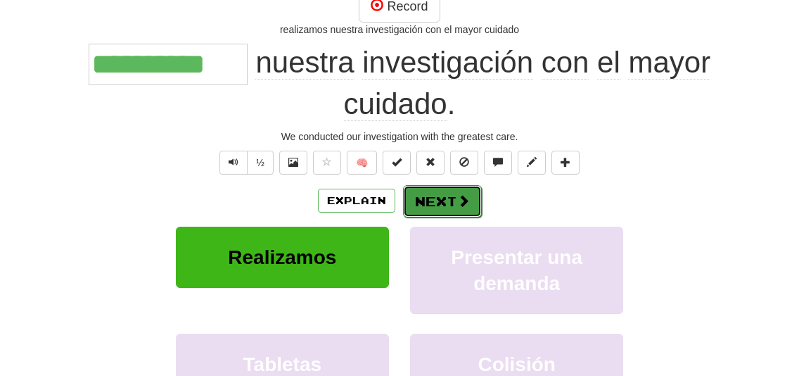
click at [442, 210] on button "Next" at bounding box center [442, 201] width 79 height 32
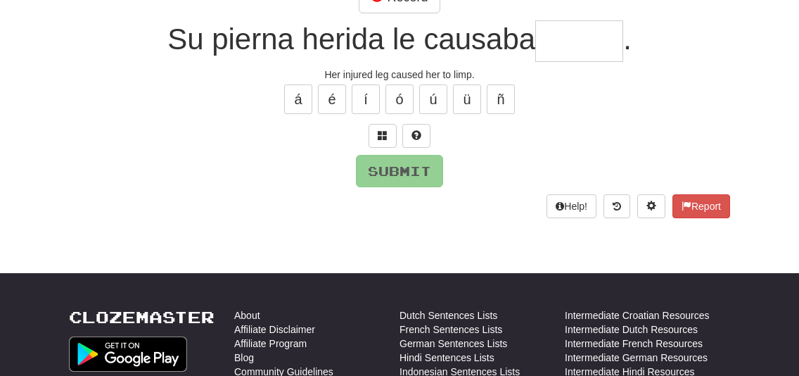
scroll to position [148, 0]
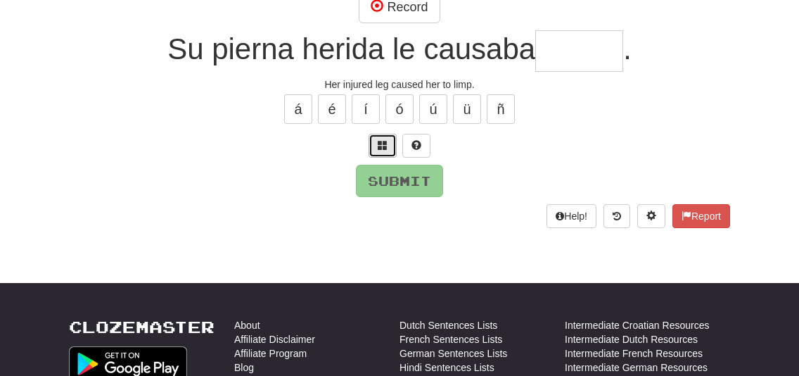
click at [385, 142] on span at bounding box center [383, 145] width 10 height 10
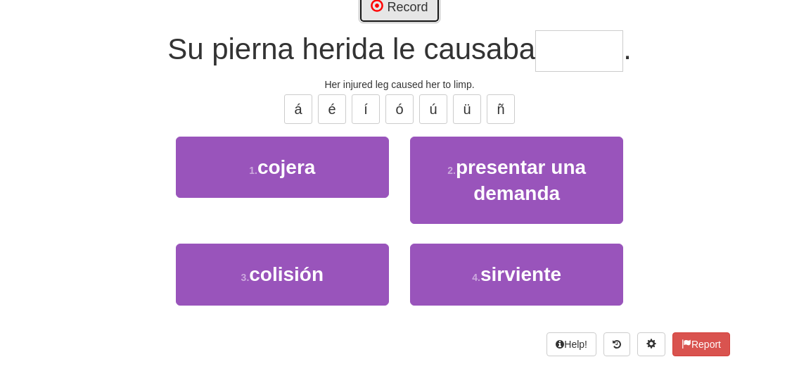
click at [400, 10] on button "Record" at bounding box center [399, 7] width 81 height 32
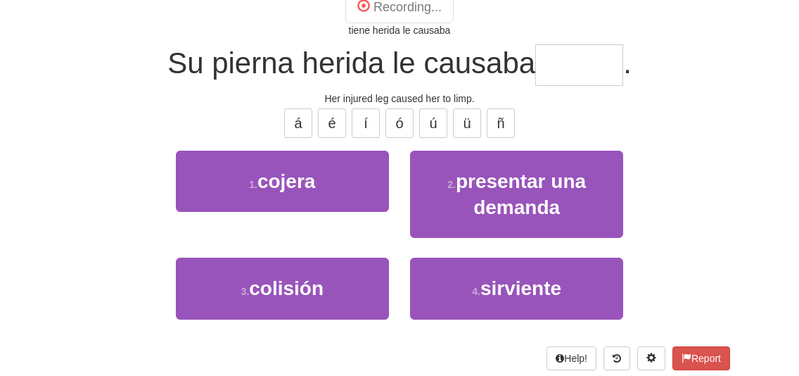
type input "******"
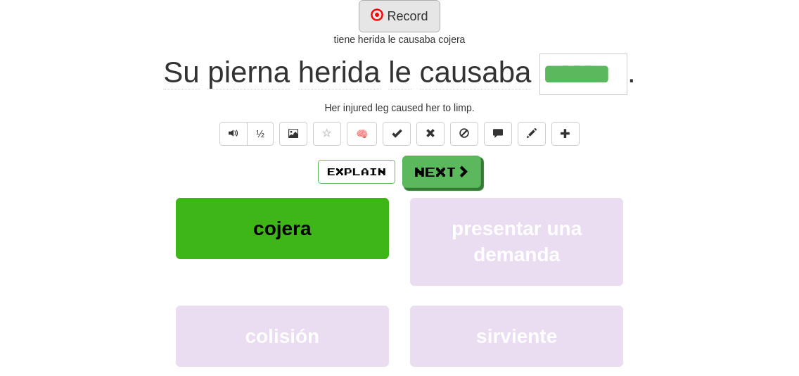
scroll to position [158, 0]
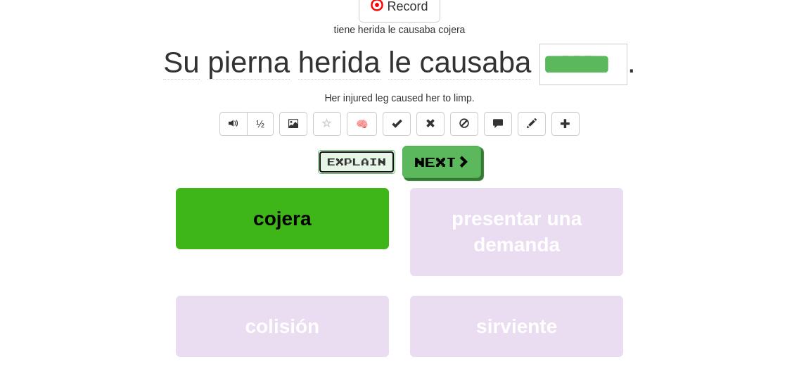
click at [356, 155] on button "Explain" at bounding box center [356, 162] width 77 height 24
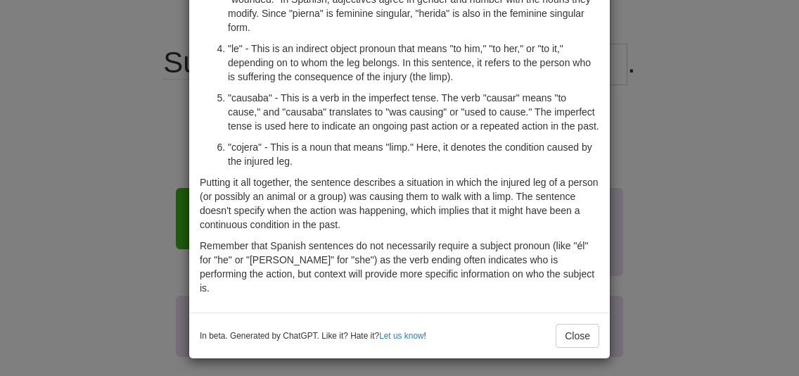
scroll to position [255, 0]
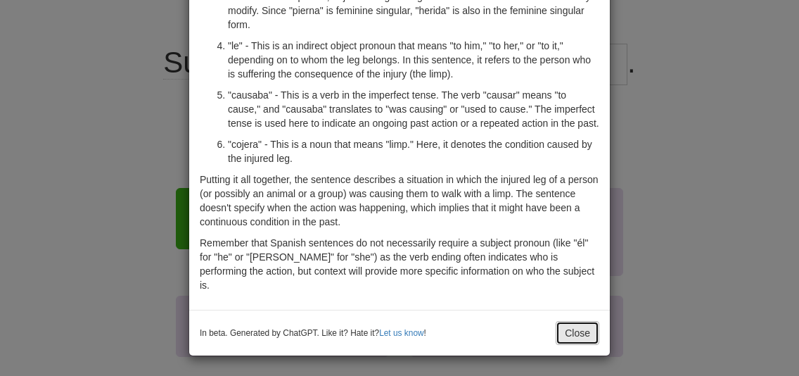
click at [585, 338] on button "Close" at bounding box center [578, 333] width 44 height 24
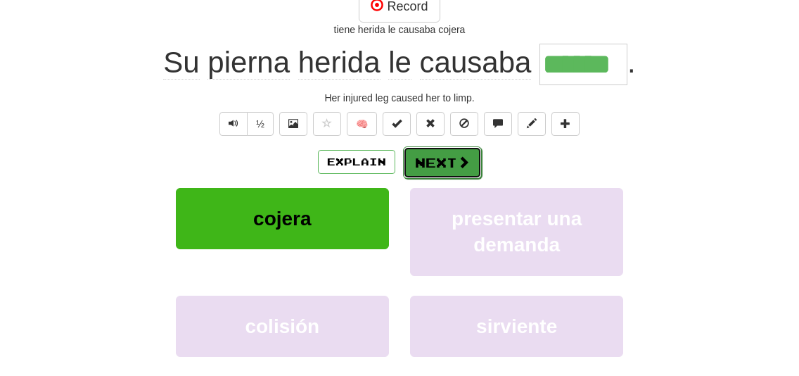
click at [436, 148] on button "Next" at bounding box center [442, 162] width 79 height 32
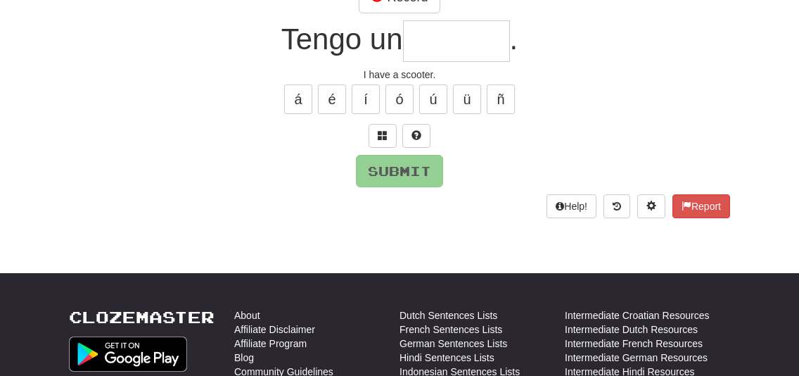
scroll to position [148, 0]
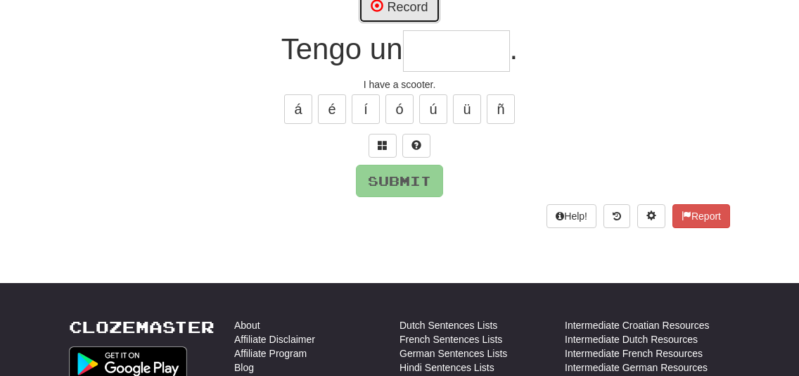
click at [416, 13] on button "Record" at bounding box center [399, 7] width 81 height 32
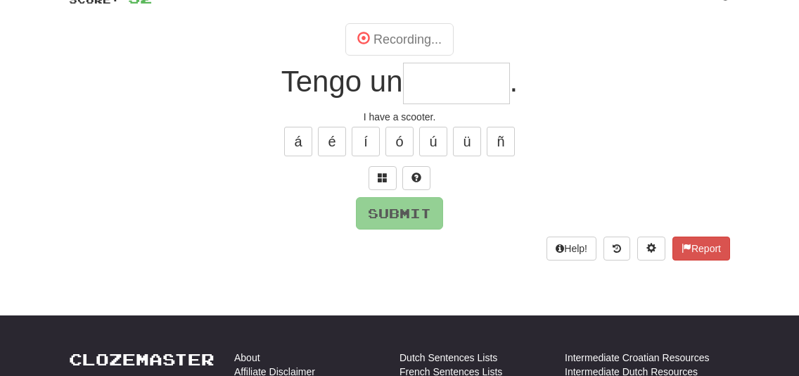
scroll to position [120, 0]
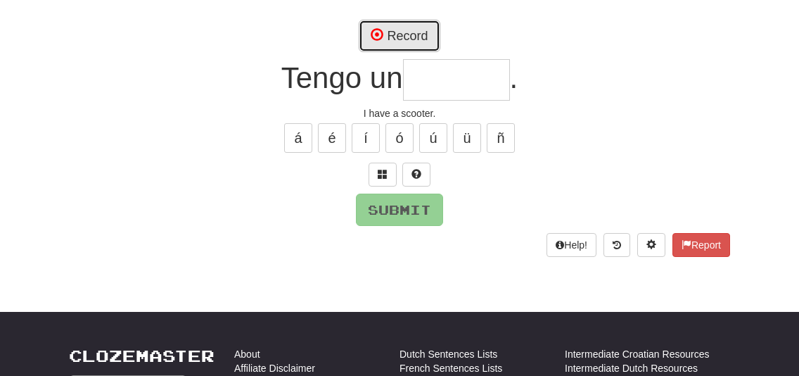
click at [411, 42] on button "Record" at bounding box center [399, 36] width 81 height 32
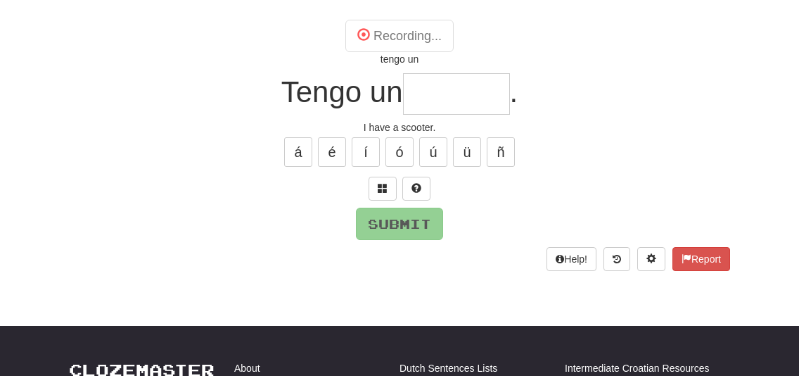
type input "*******"
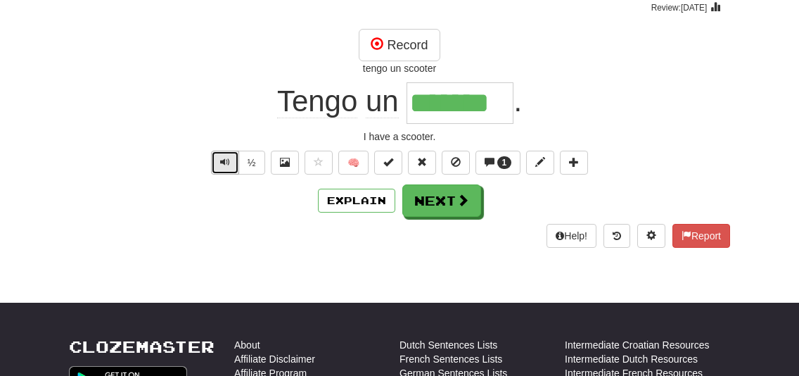
click at [234, 162] on button "Text-to-speech controls" at bounding box center [225, 162] width 28 height 24
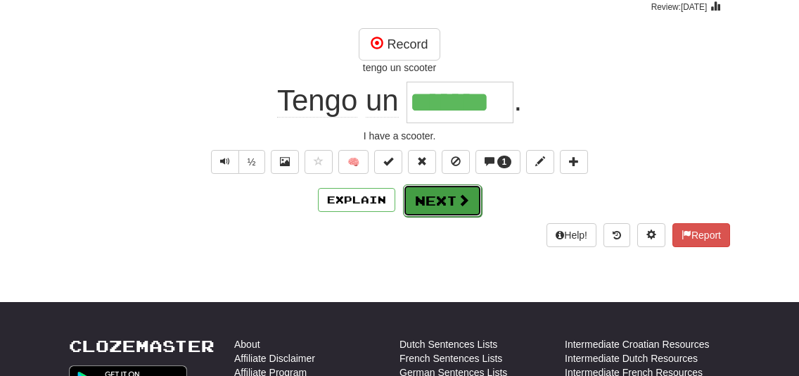
click at [438, 197] on button "Next" at bounding box center [442, 200] width 79 height 32
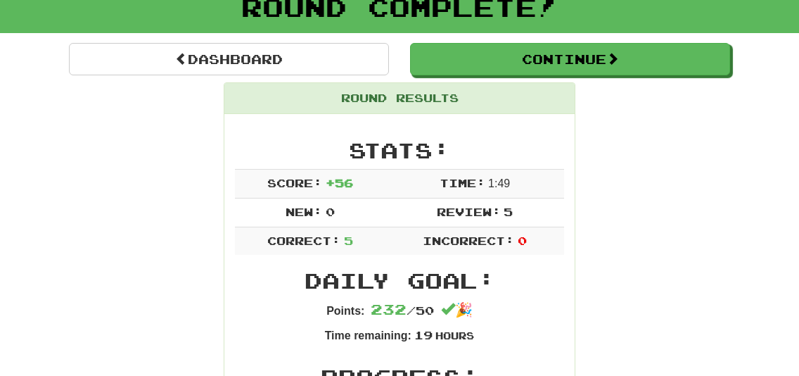
scroll to position [94, 0]
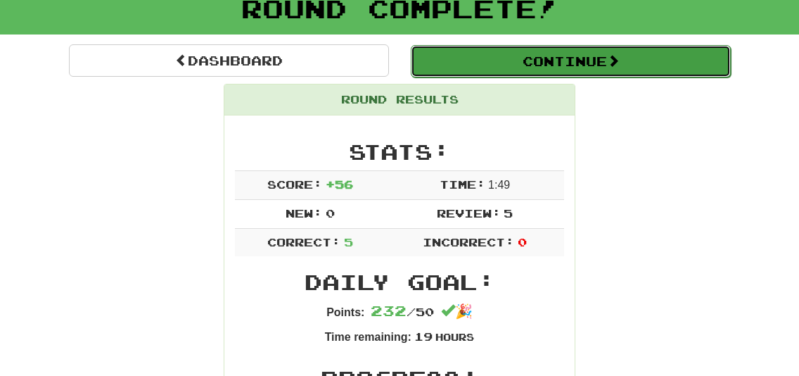
click at [579, 74] on button "Continue" at bounding box center [571, 61] width 320 height 32
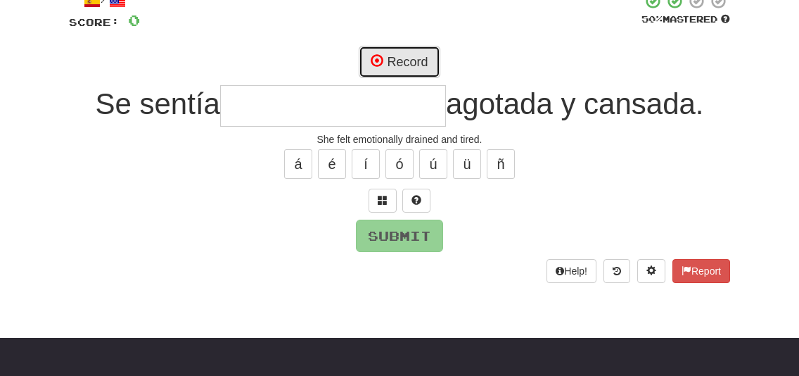
click at [420, 58] on button "Record" at bounding box center [399, 62] width 81 height 32
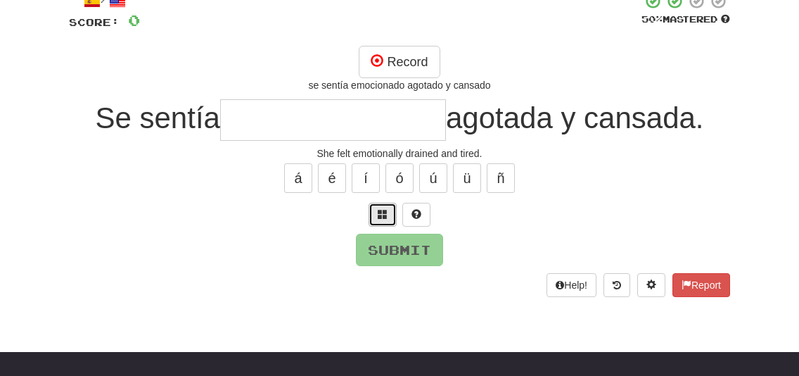
click at [390, 205] on button at bounding box center [382, 215] width 28 height 24
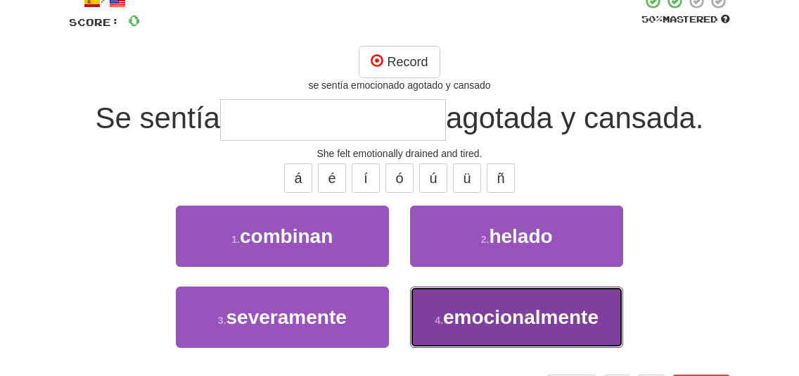
click at [499, 331] on button "4 . emocionalmente" at bounding box center [516, 316] width 213 height 61
type input "**********"
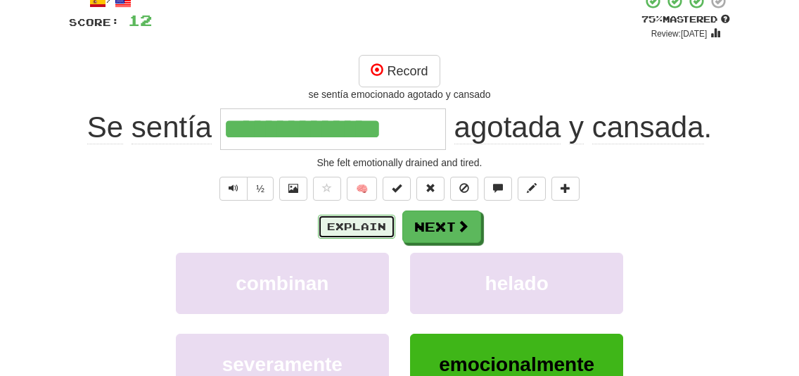
click at [354, 226] on button "Explain" at bounding box center [356, 226] width 77 height 24
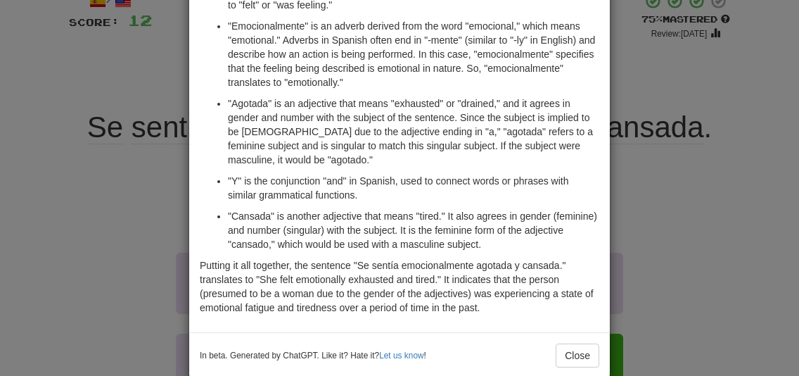
scroll to position [198, 0]
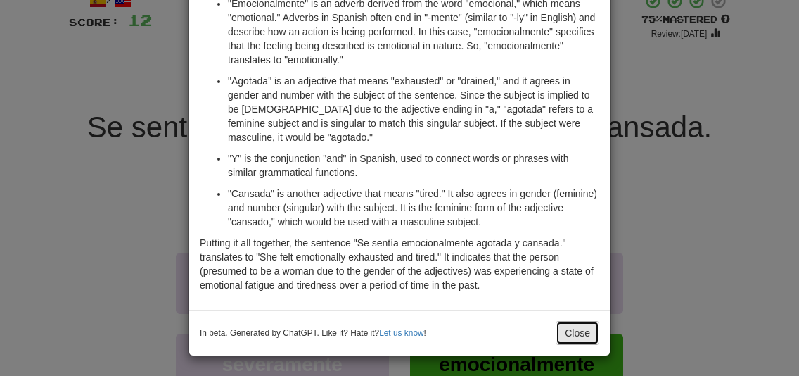
click at [569, 328] on button "Close" at bounding box center [578, 333] width 44 height 24
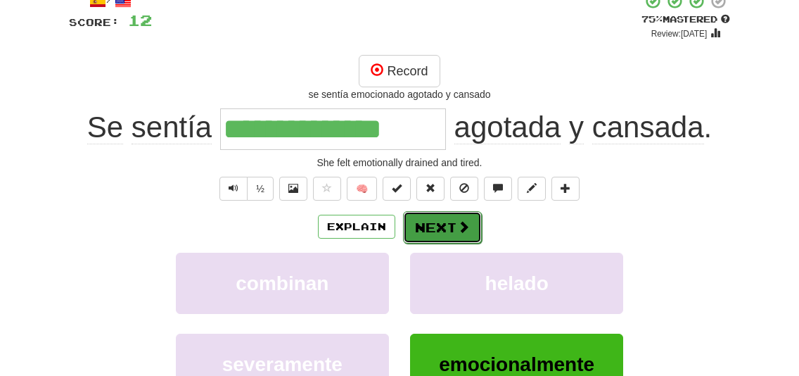
click at [443, 222] on button "Next" at bounding box center [442, 227] width 79 height 32
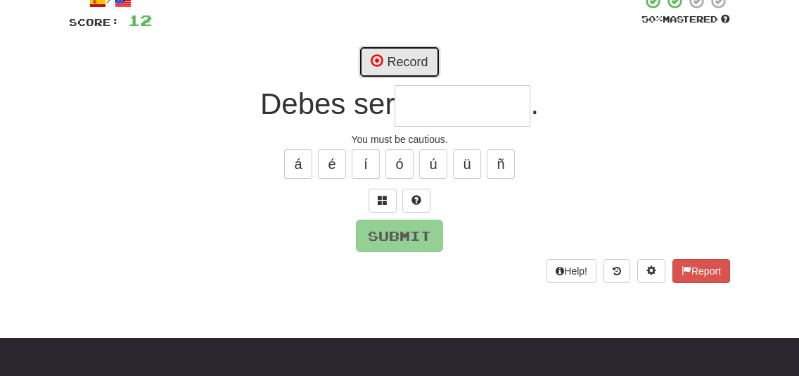
click at [411, 69] on button "Record" at bounding box center [399, 62] width 81 height 32
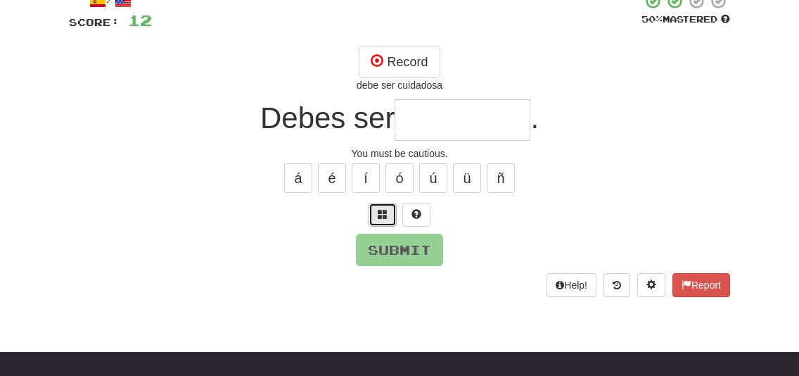
click at [382, 209] on span at bounding box center [383, 214] width 10 height 10
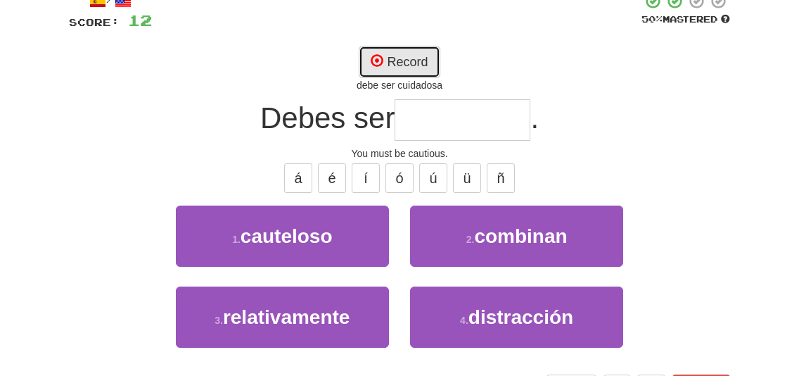
click at [398, 59] on button "Record" at bounding box center [399, 62] width 81 height 32
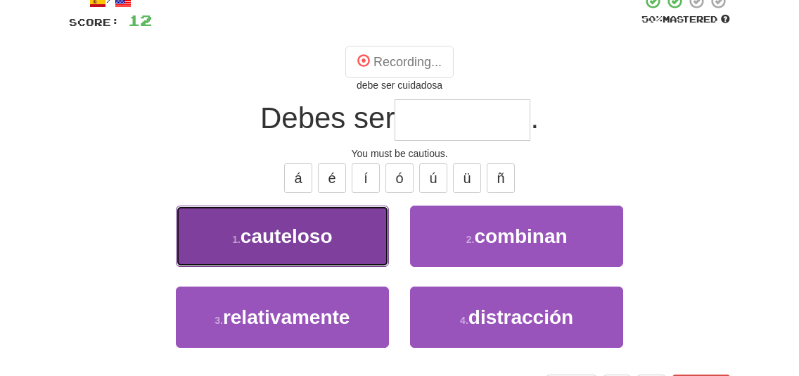
click at [336, 225] on button "1 . cauteloso" at bounding box center [282, 235] width 213 height 61
type input "*********"
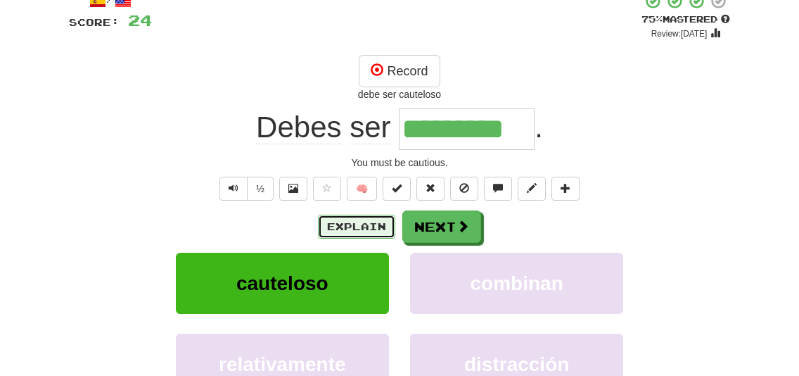
click at [355, 230] on button "Explain" at bounding box center [356, 226] width 77 height 24
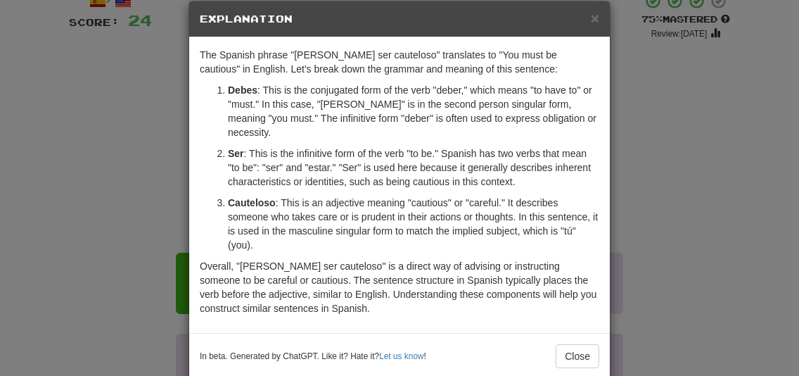
scroll to position [25, 0]
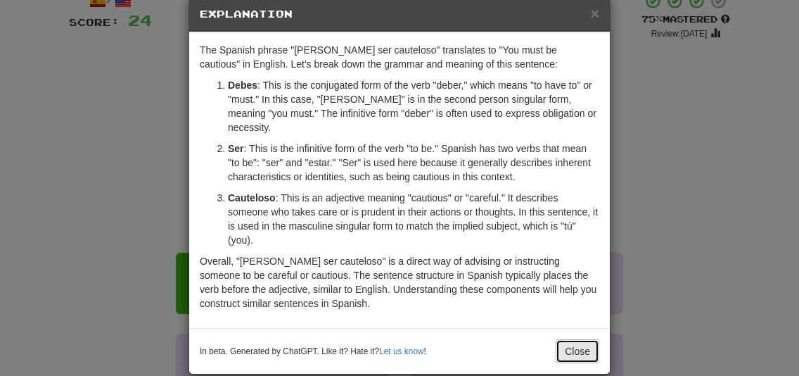
click at [572, 339] on button "Close" at bounding box center [578, 351] width 44 height 24
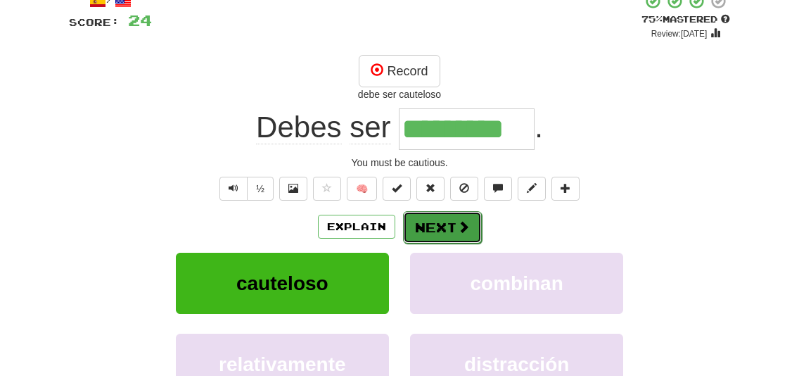
click at [443, 228] on button "Next" at bounding box center [442, 227] width 79 height 32
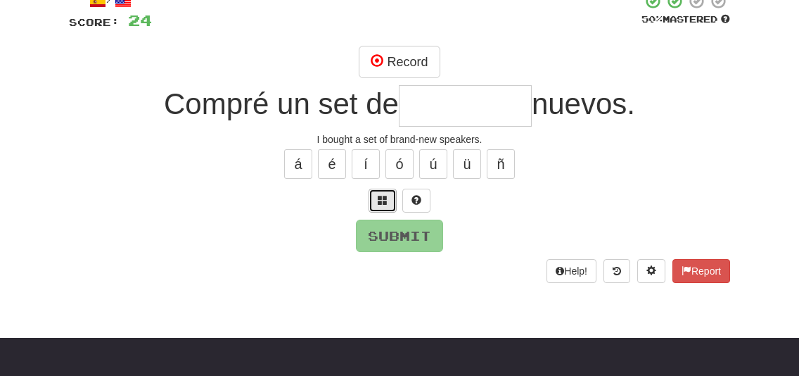
click at [385, 205] on button at bounding box center [382, 200] width 28 height 24
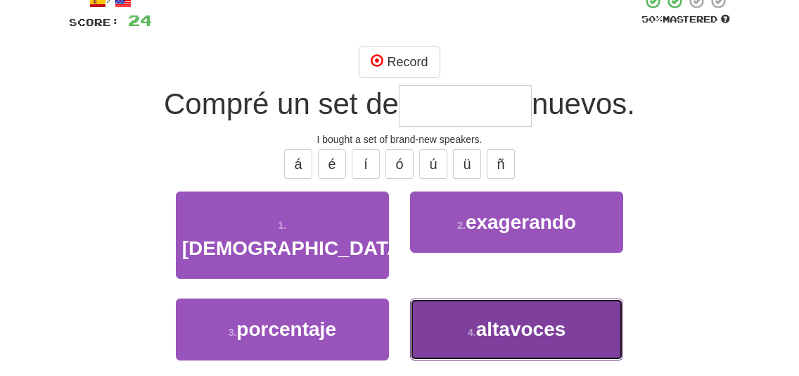
click at [531, 318] on span "altavoces" at bounding box center [521, 329] width 90 height 22
type input "*********"
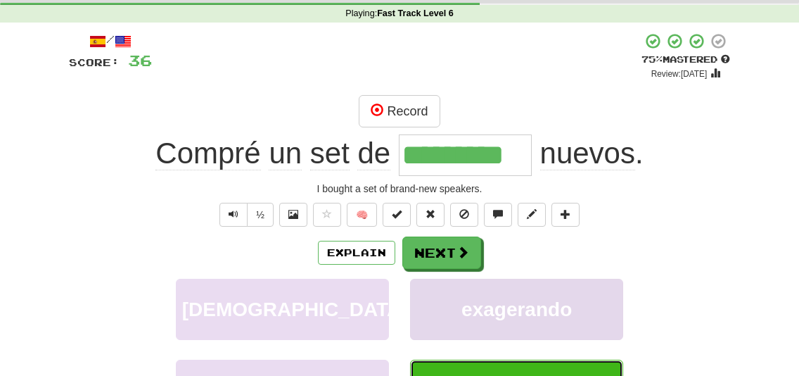
scroll to position [53, 0]
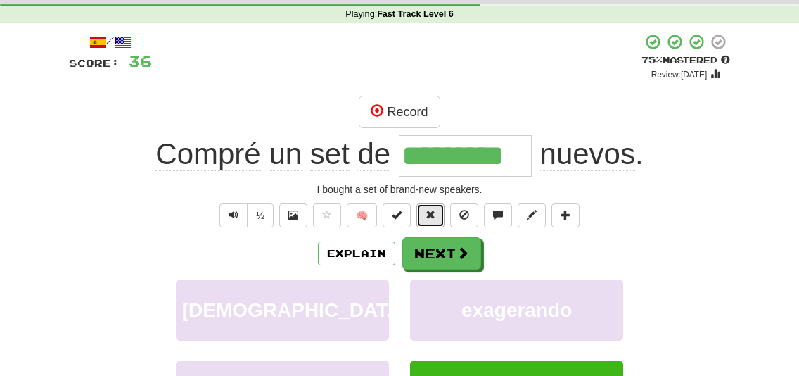
click at [432, 214] on span at bounding box center [430, 215] width 10 height 10
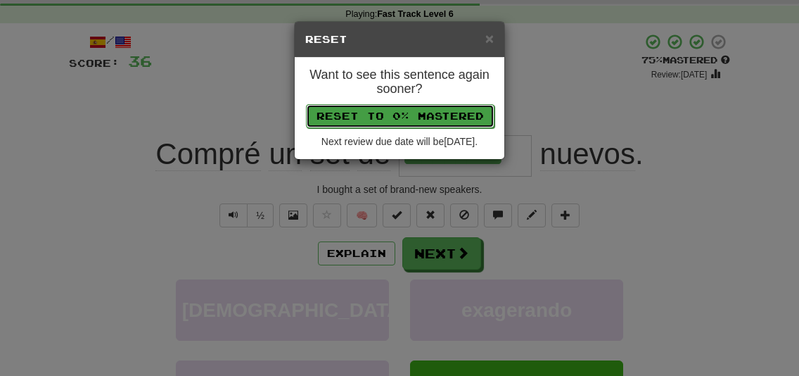
click at [420, 112] on button "Reset to 0% Mastered" at bounding box center [400, 116] width 188 height 24
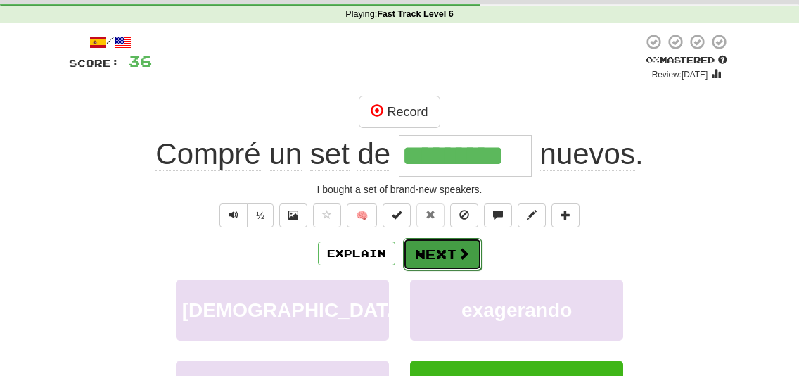
click at [447, 247] on button "Next" at bounding box center [442, 254] width 79 height 32
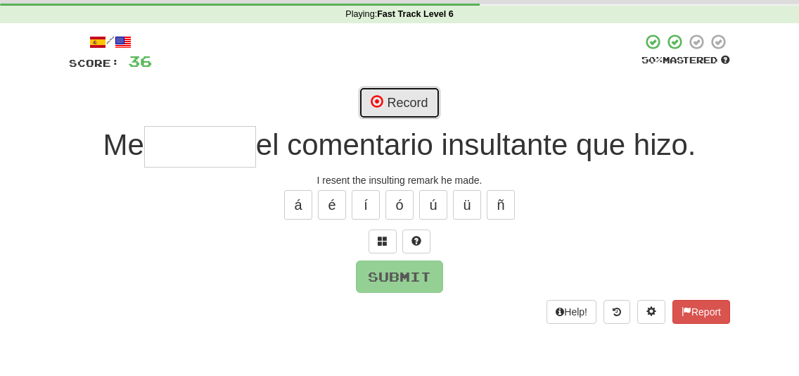
click at [422, 105] on button "Record" at bounding box center [399, 102] width 81 height 32
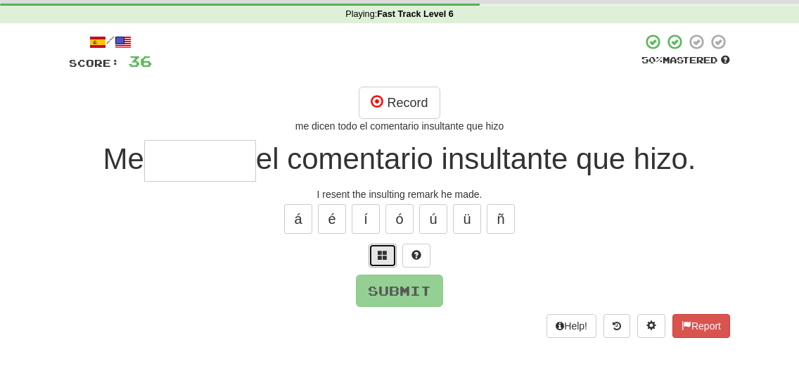
click at [381, 257] on span at bounding box center [383, 255] width 10 height 10
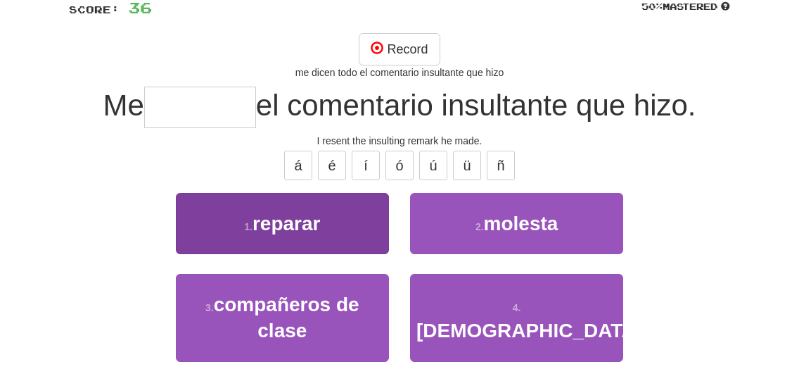
scroll to position [108, 0]
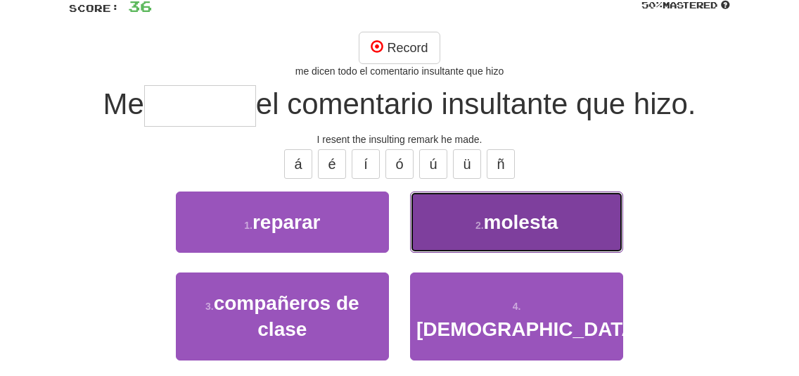
click at [497, 236] on button "2 . molesta" at bounding box center [516, 221] width 213 height 61
type input "*******"
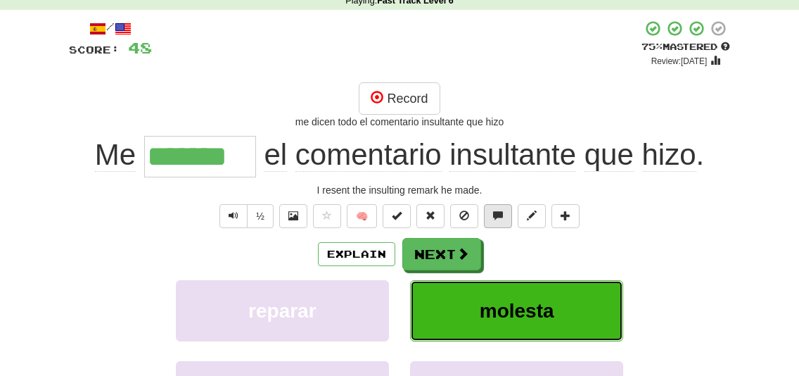
scroll to position [64, 0]
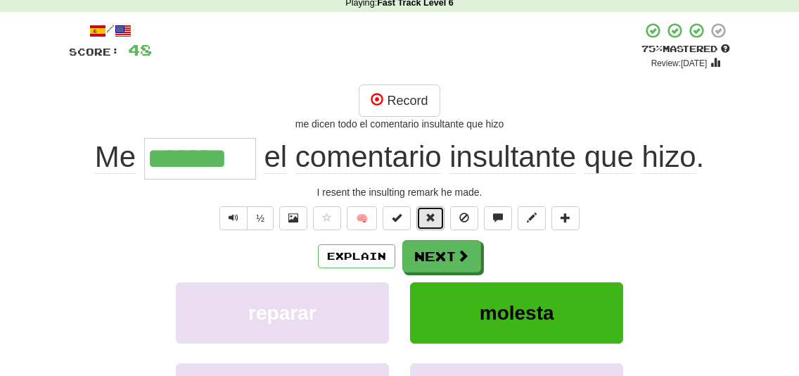
click at [429, 218] on span at bounding box center [430, 217] width 10 height 10
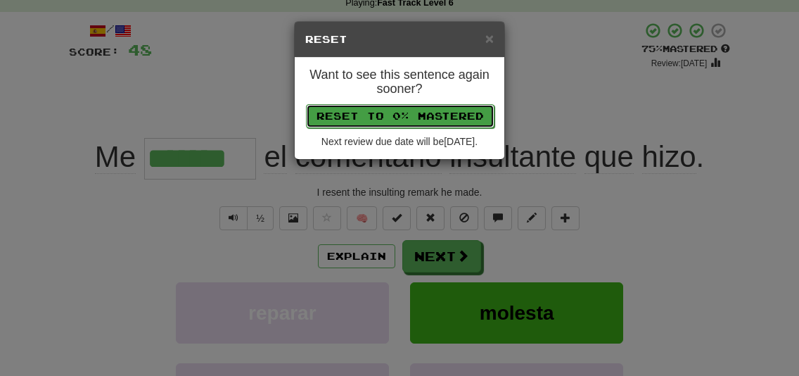
click at [413, 117] on button "Reset to 0% Mastered" at bounding box center [400, 116] width 188 height 24
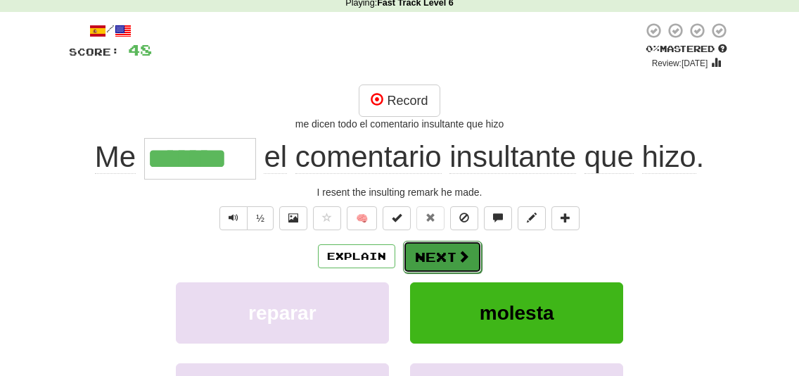
click at [457, 257] on span at bounding box center [463, 256] width 13 height 13
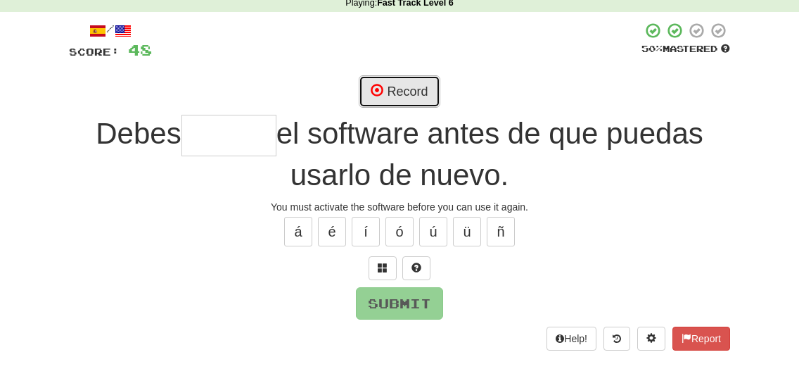
click at [414, 95] on button "Record" at bounding box center [399, 91] width 81 height 32
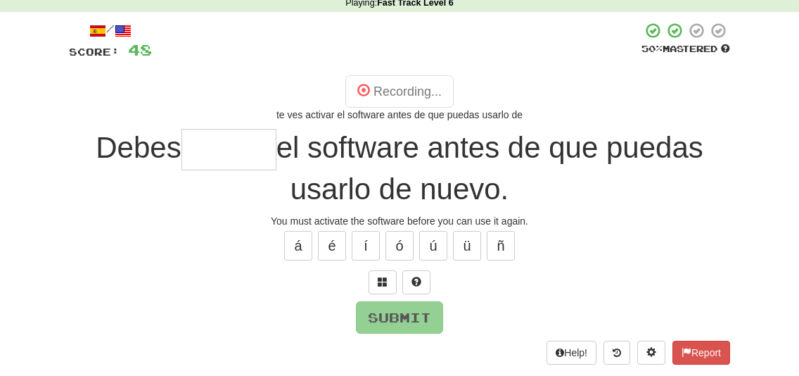
type input "*******"
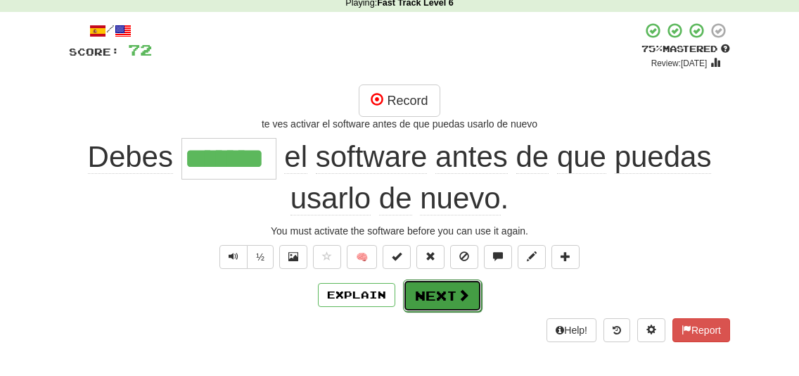
click at [439, 291] on button "Next" at bounding box center [442, 295] width 79 height 32
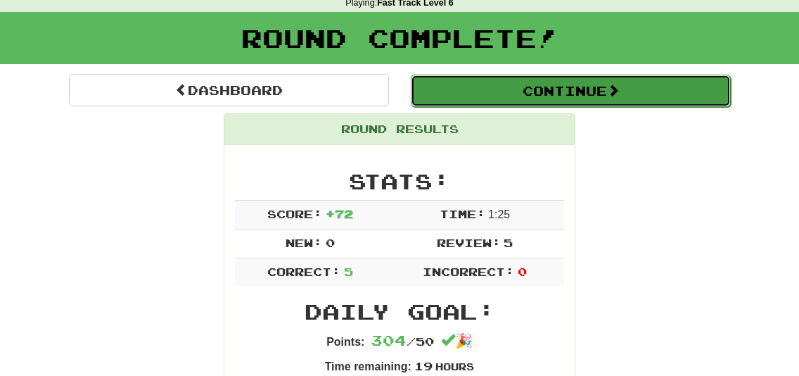
click at [509, 101] on button "Continue" at bounding box center [571, 91] width 320 height 32
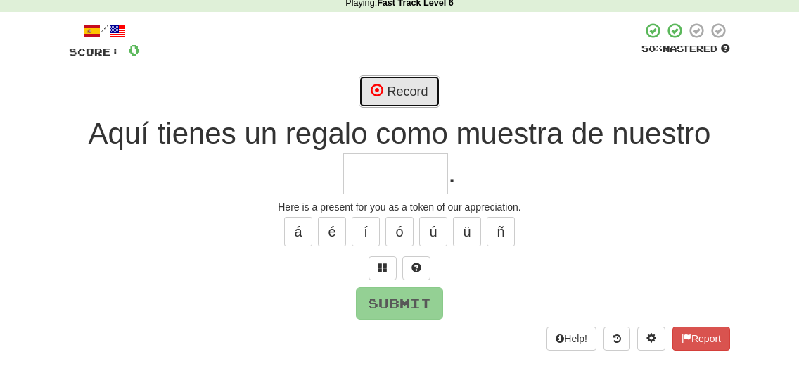
click at [421, 89] on button "Record" at bounding box center [399, 91] width 81 height 32
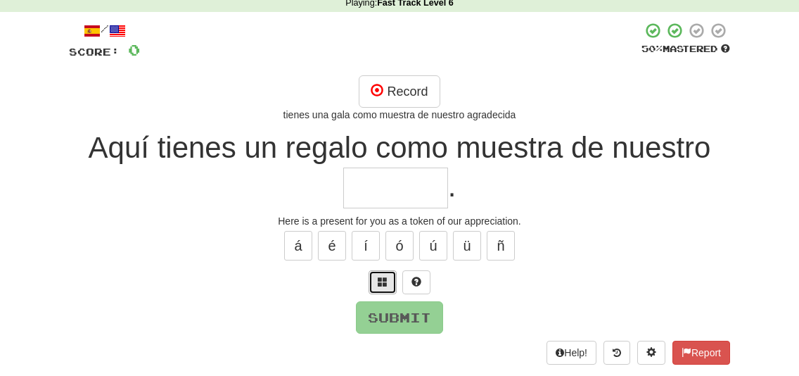
click at [381, 286] on span at bounding box center [383, 281] width 10 height 10
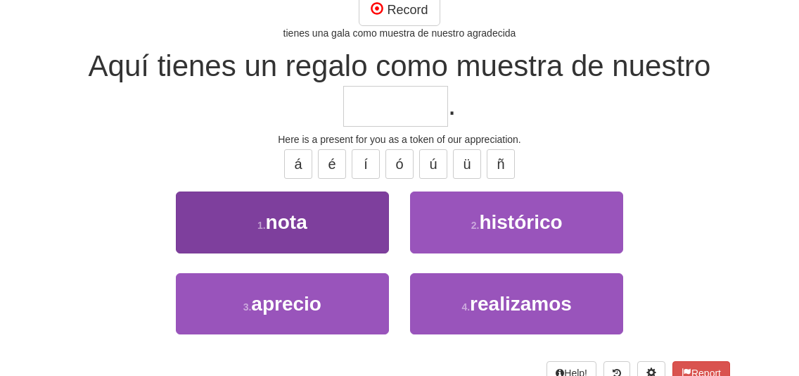
scroll to position [146, 0]
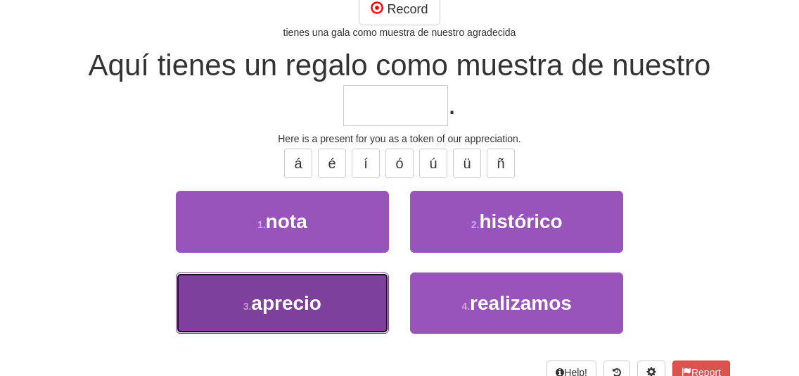
click at [366, 301] on button "3 . aprecio" at bounding box center [282, 302] width 213 height 61
type input "*******"
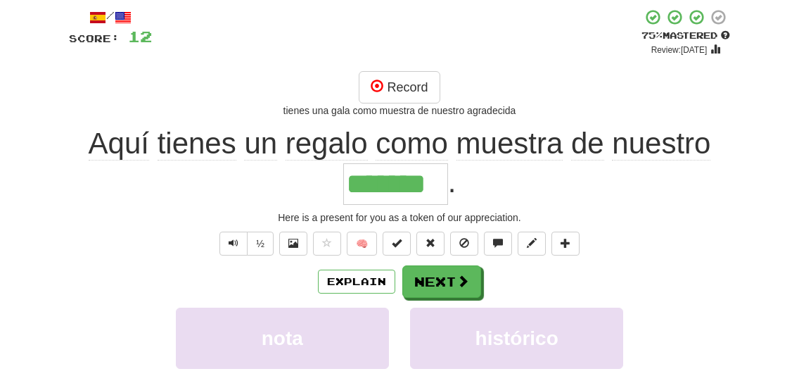
scroll to position [77, 0]
click at [434, 243] on button at bounding box center [430, 244] width 28 height 24
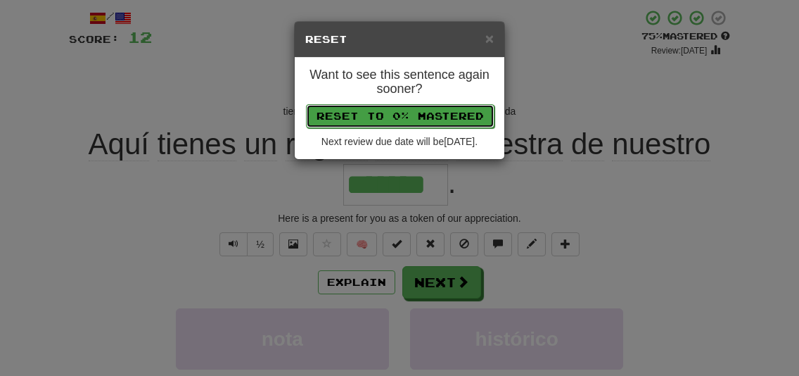
click at [449, 125] on button "Reset to 0% Mastered" at bounding box center [400, 116] width 188 height 24
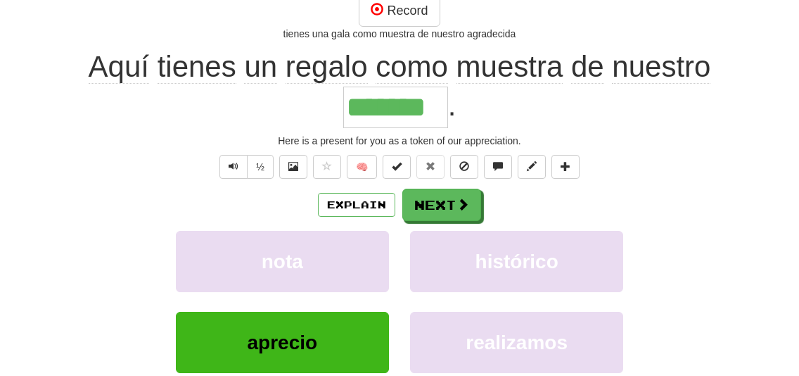
scroll to position [177, 0]
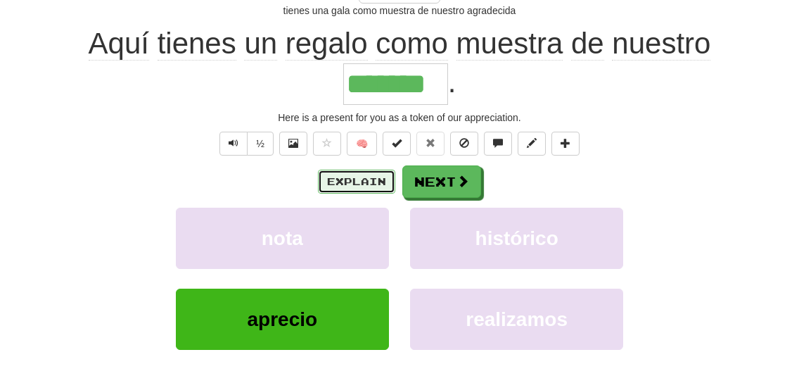
click at [361, 179] on button "Explain" at bounding box center [356, 181] width 77 height 24
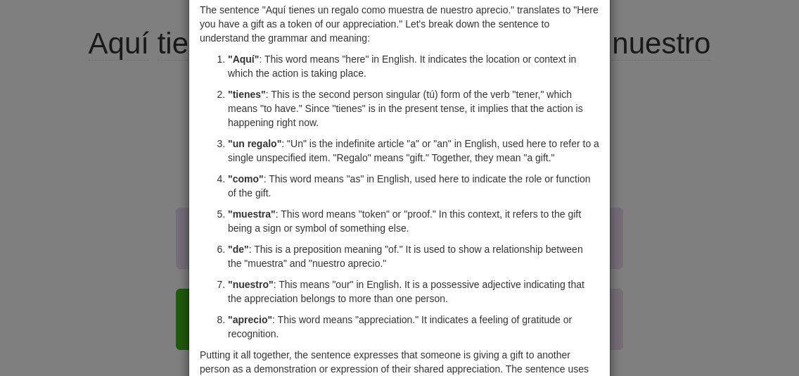
scroll to position [0, 0]
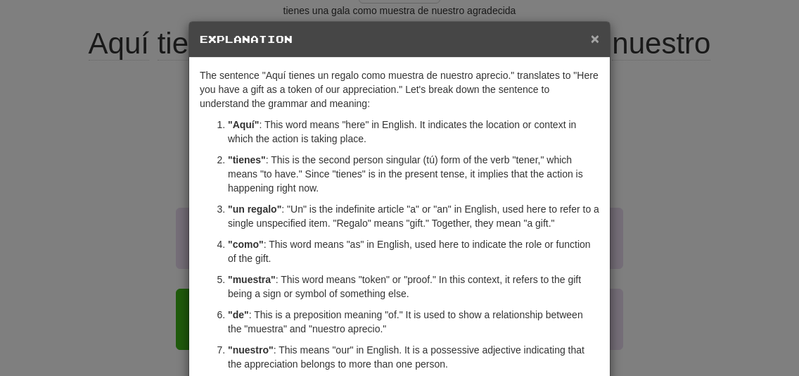
click at [598, 45] on span "×" at bounding box center [595, 38] width 8 height 16
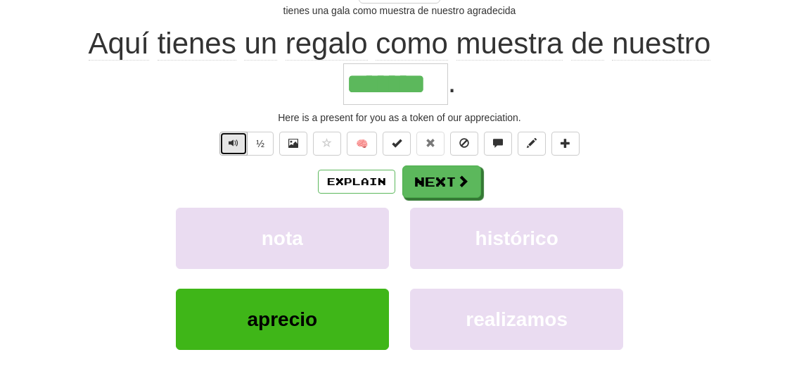
click at [238, 142] on span "Text-to-speech controls" at bounding box center [234, 143] width 10 height 10
